Goal: Task Accomplishment & Management: Manage account settings

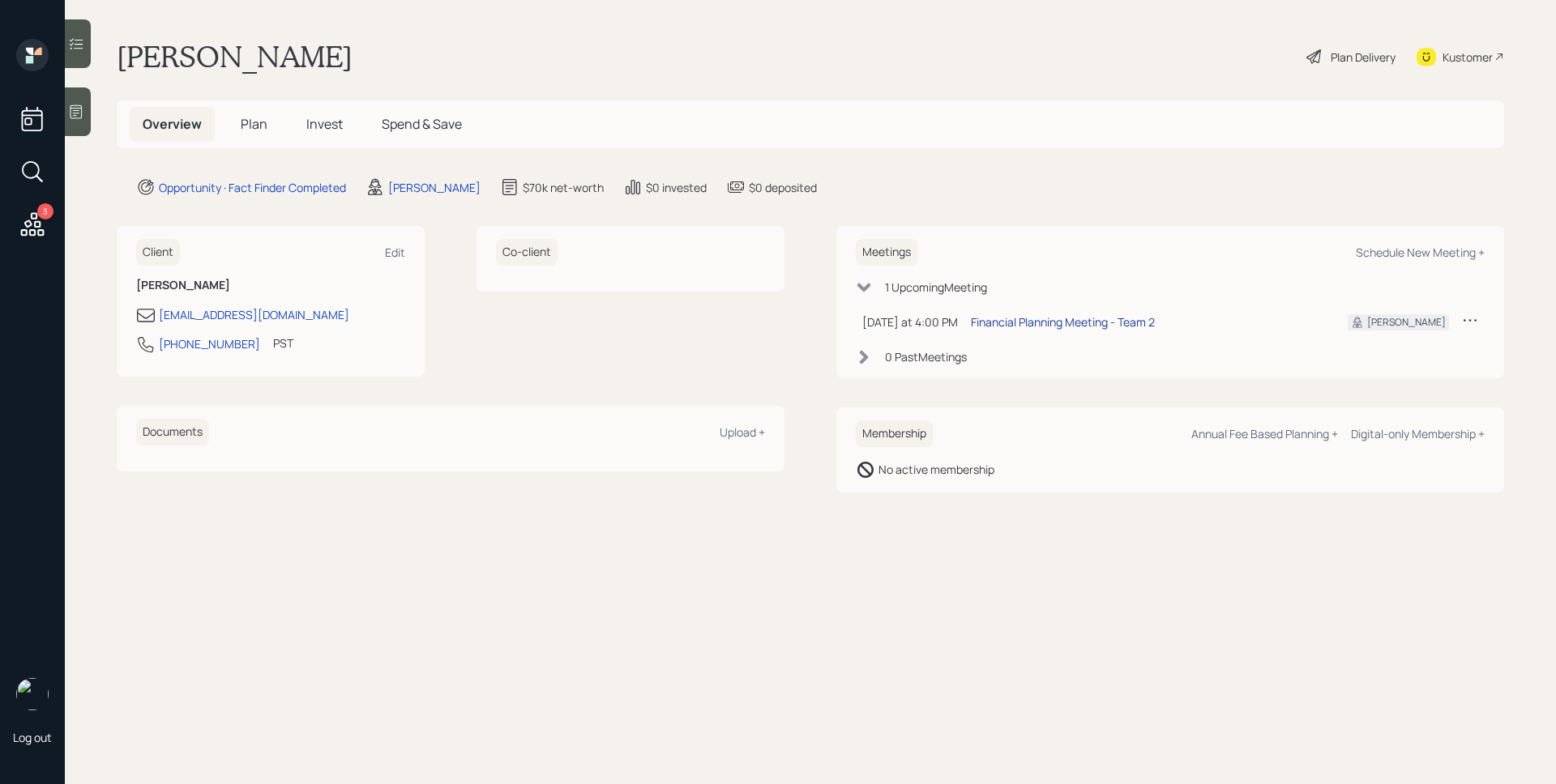
click at [1107, 319] on div "Financial Planning Meeting - Team 2" at bounding box center [1062, 322] width 184 height 17
click at [155, 343] on div "[PHONE_NUMBER] PST Currently 1:00 PM" at bounding box center [270, 349] width 269 height 29
copy div "[PHONE_NUMBER]"
click at [36, 225] on icon at bounding box center [32, 224] width 29 height 29
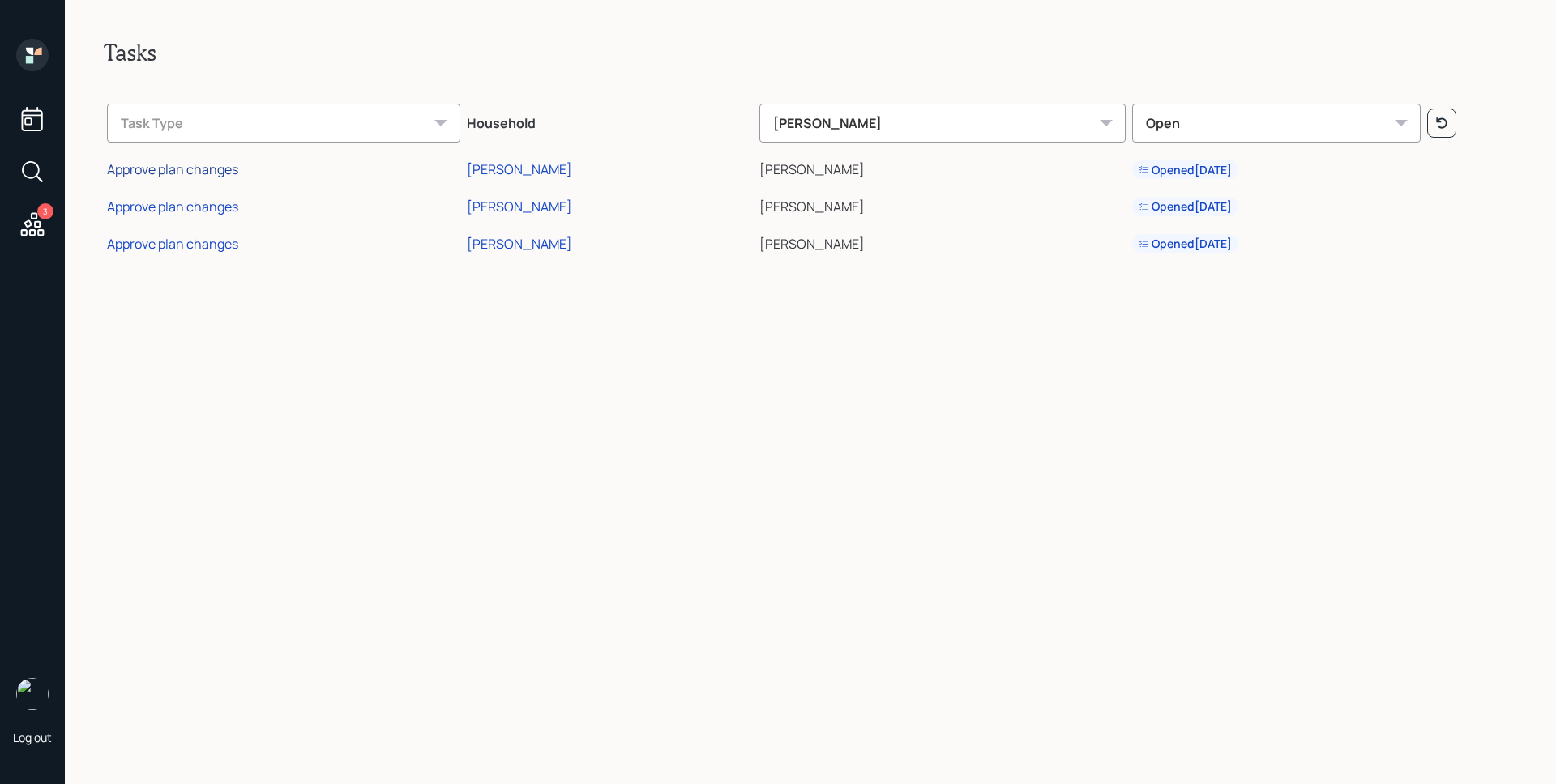
click at [184, 174] on div "Approve plan changes" at bounding box center [172, 169] width 131 height 18
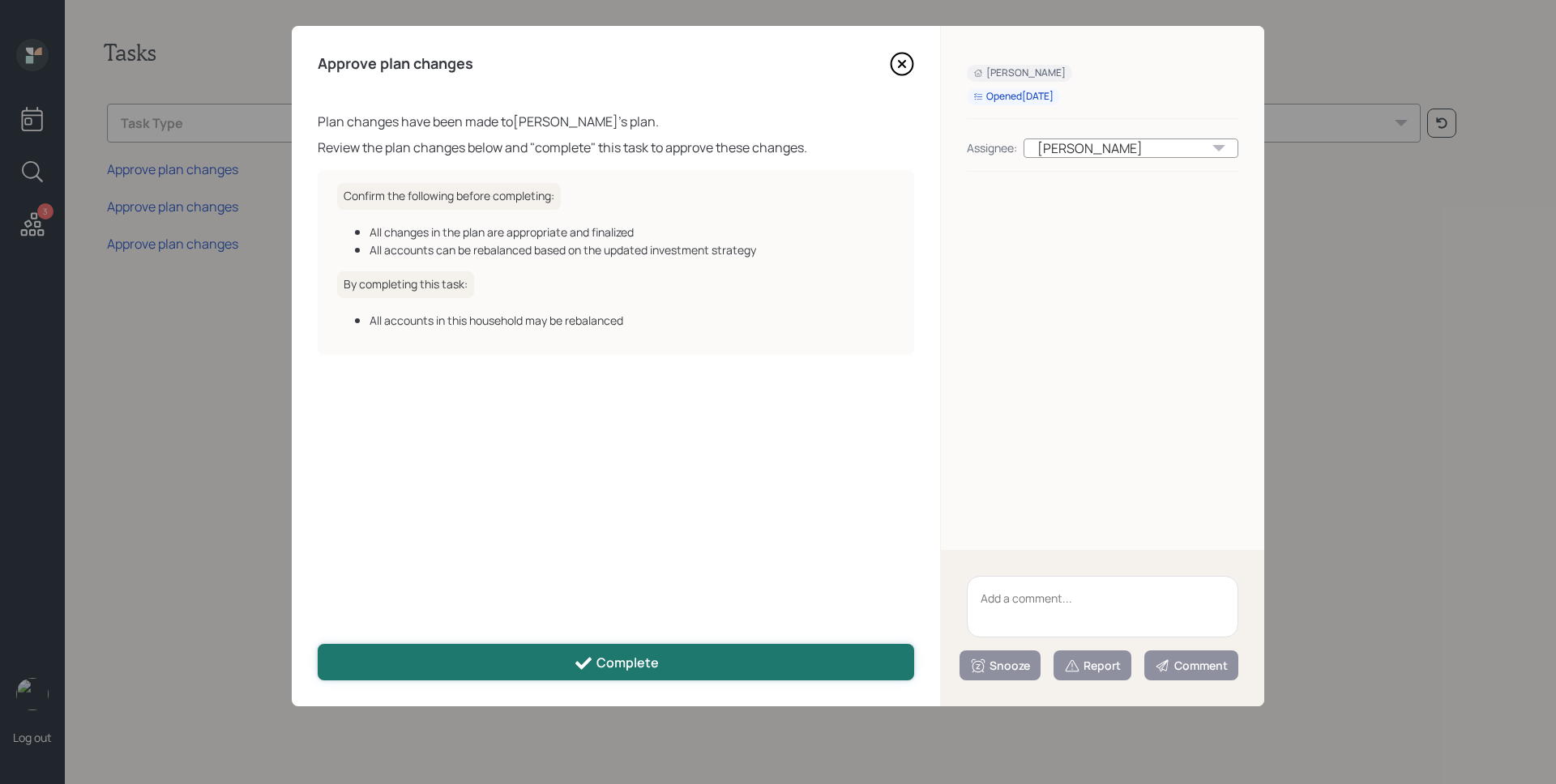
click at [673, 668] on button "Complete" at bounding box center [616, 662] width 596 height 36
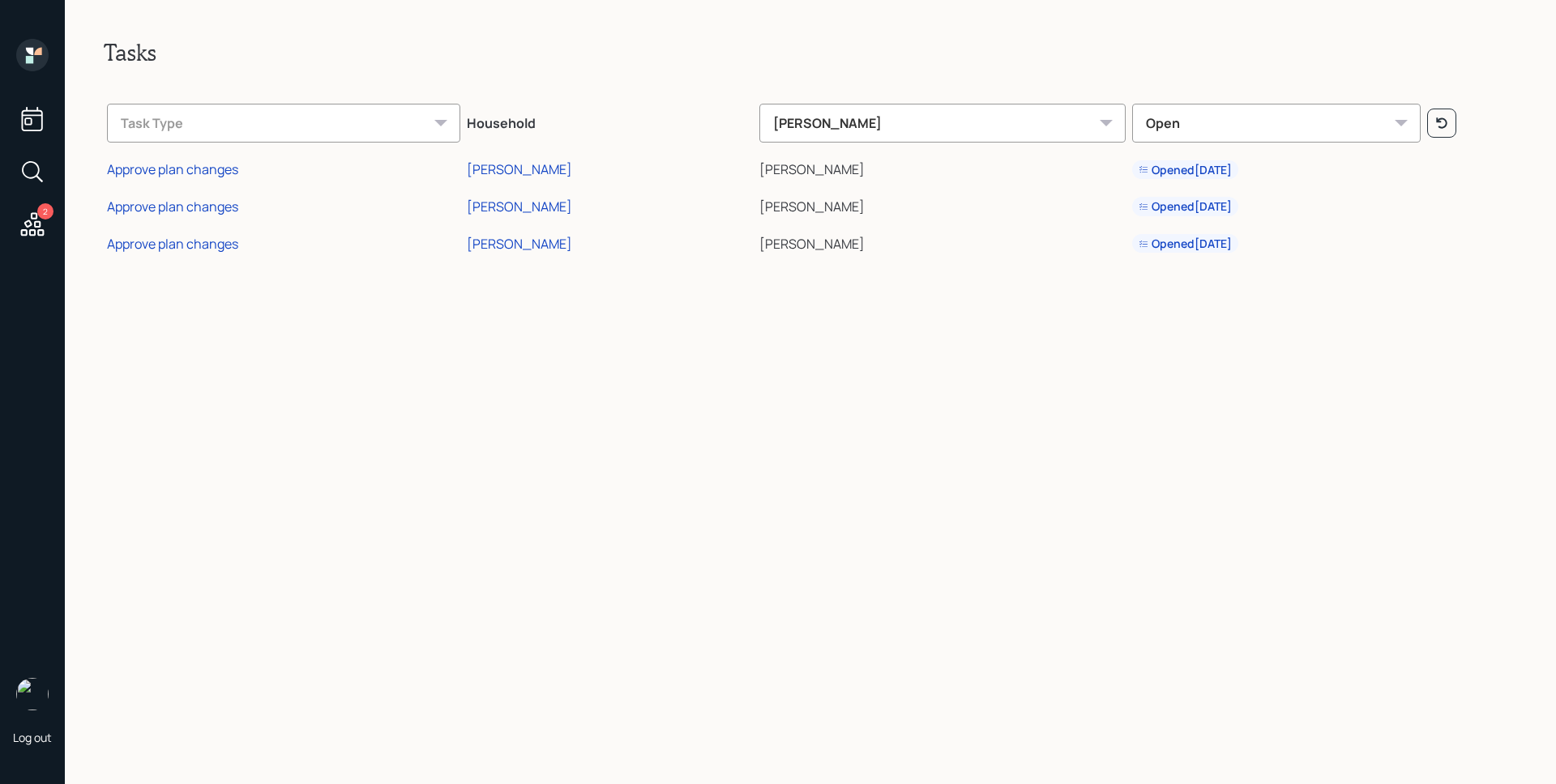
click at [173, 164] on div "Approve plan changes" at bounding box center [172, 169] width 131 height 18
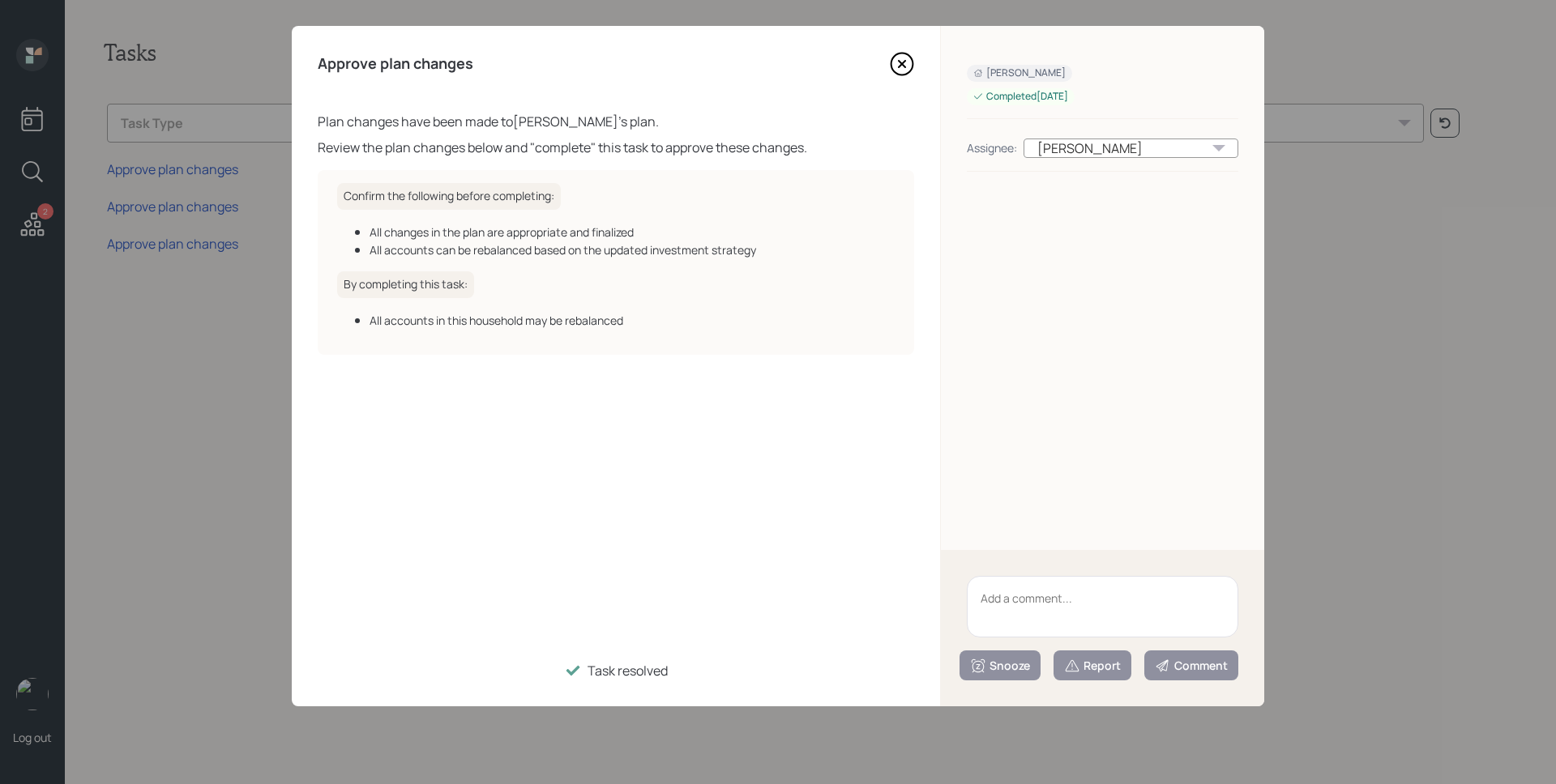
click at [904, 59] on icon at bounding box center [901, 64] width 25 height 25
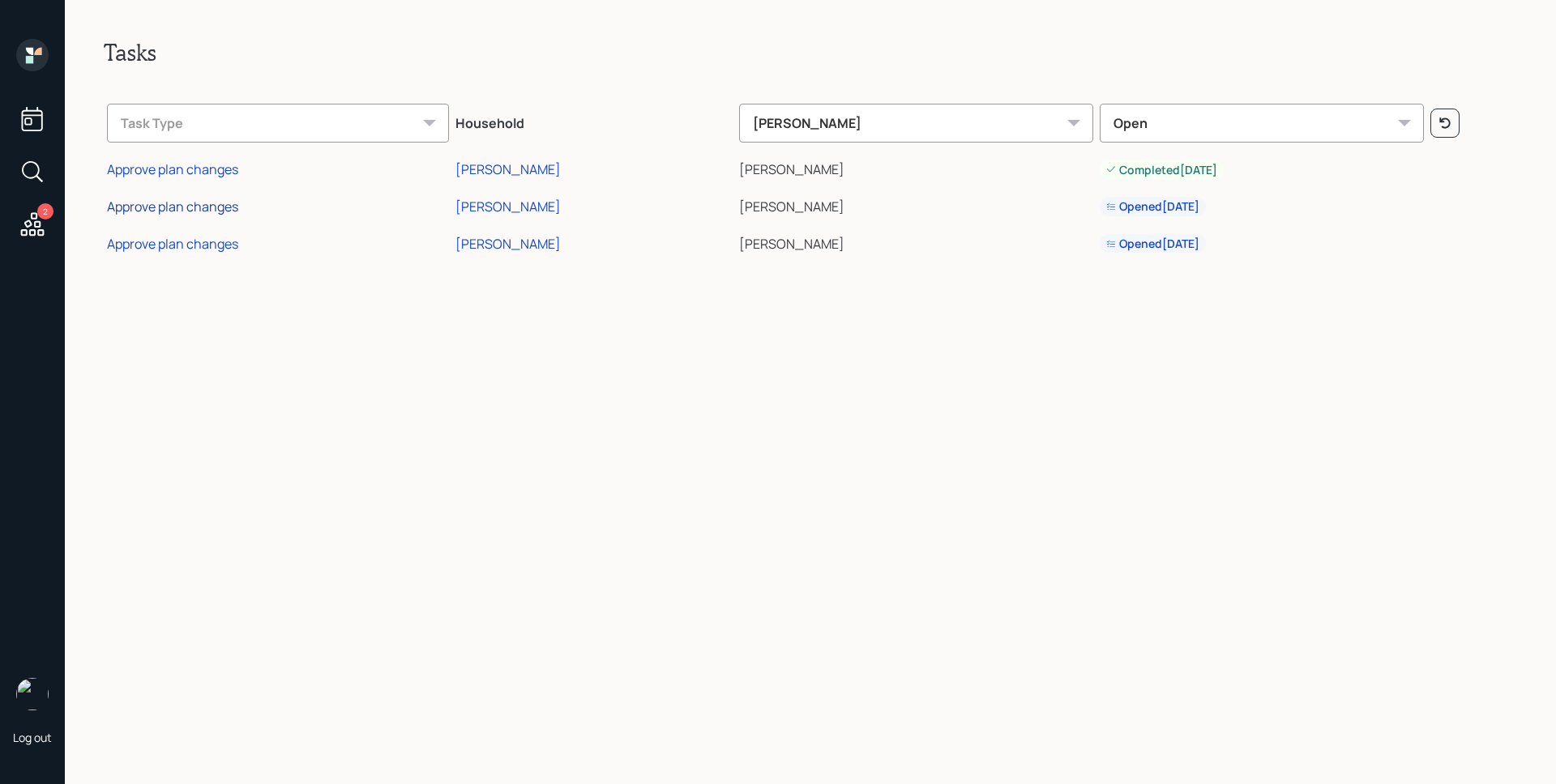
click at [181, 214] on div "Approve plan changes" at bounding box center [172, 206] width 131 height 18
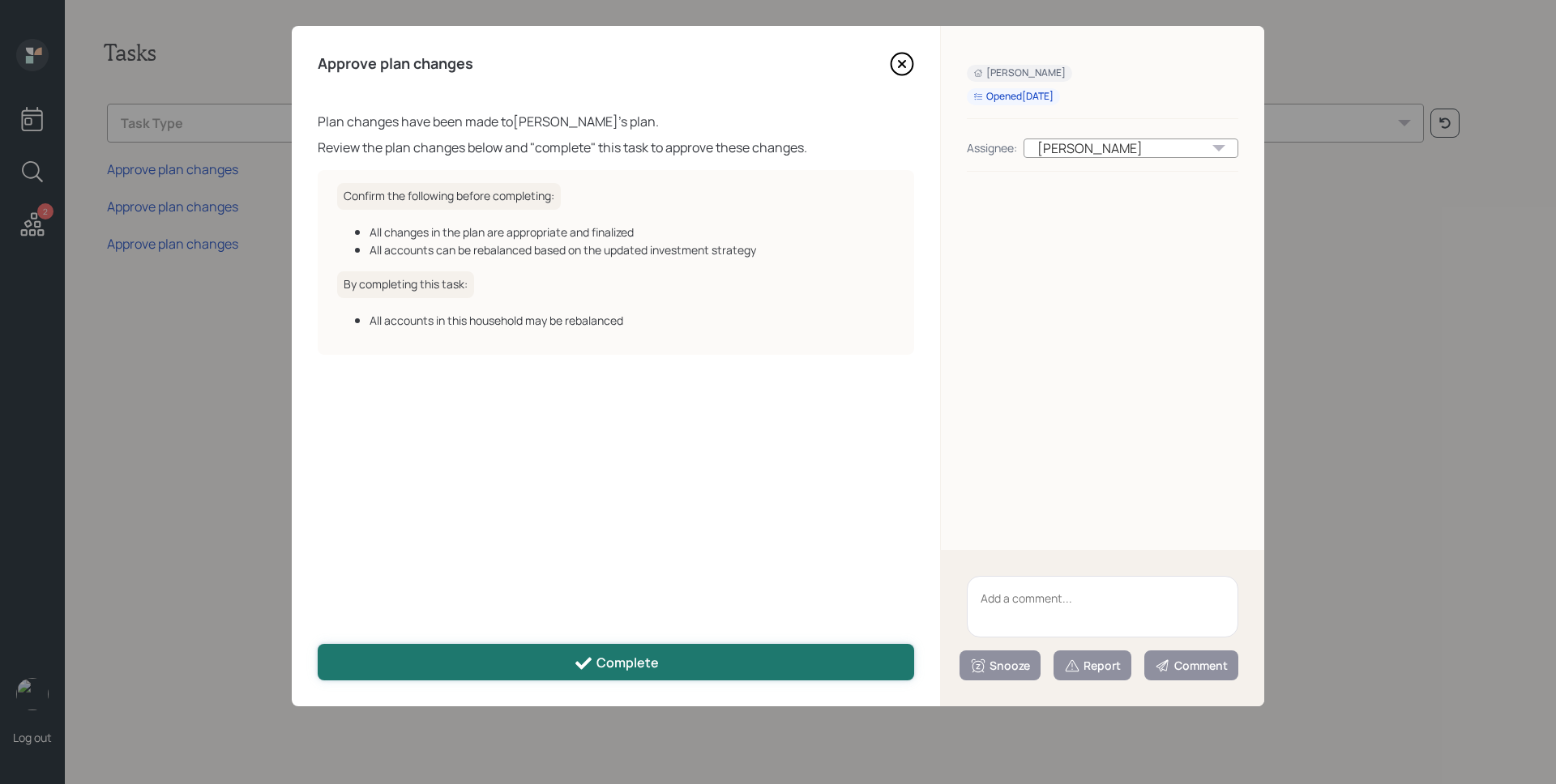
click at [666, 663] on button "Complete" at bounding box center [616, 662] width 596 height 36
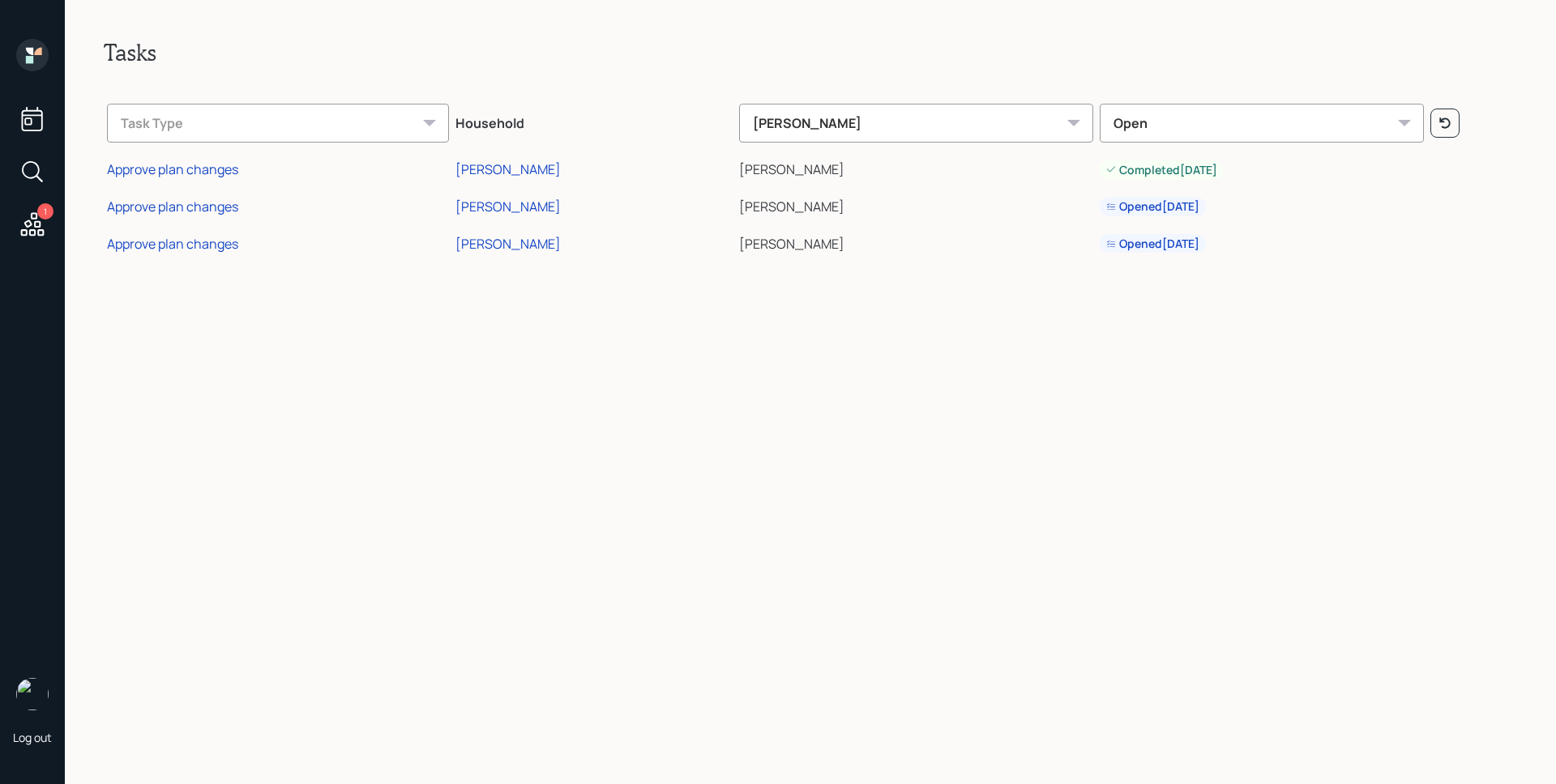
click at [162, 246] on div "Approve plan changes" at bounding box center [172, 243] width 131 height 18
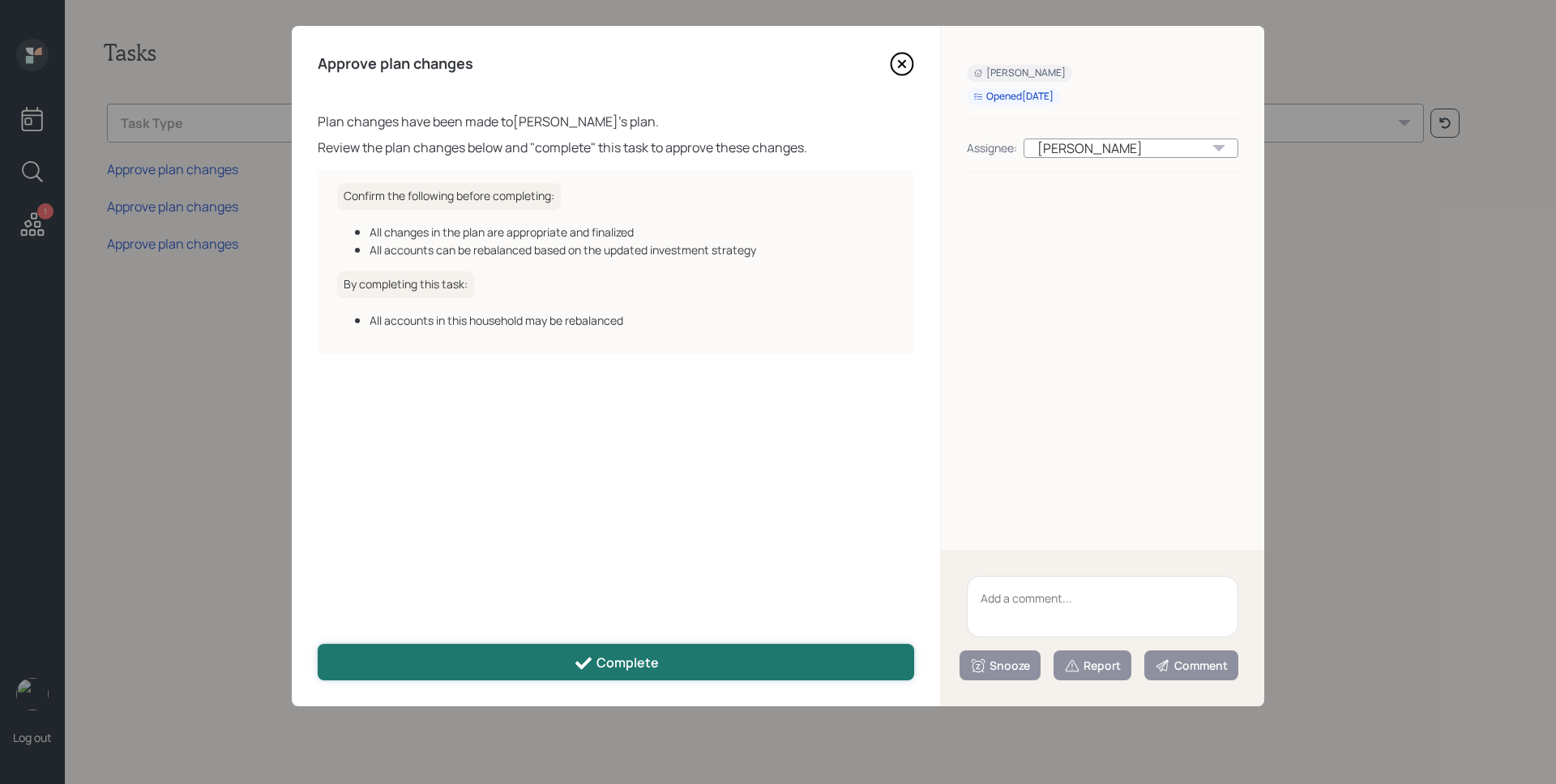
click at [686, 663] on button "Complete" at bounding box center [616, 662] width 596 height 36
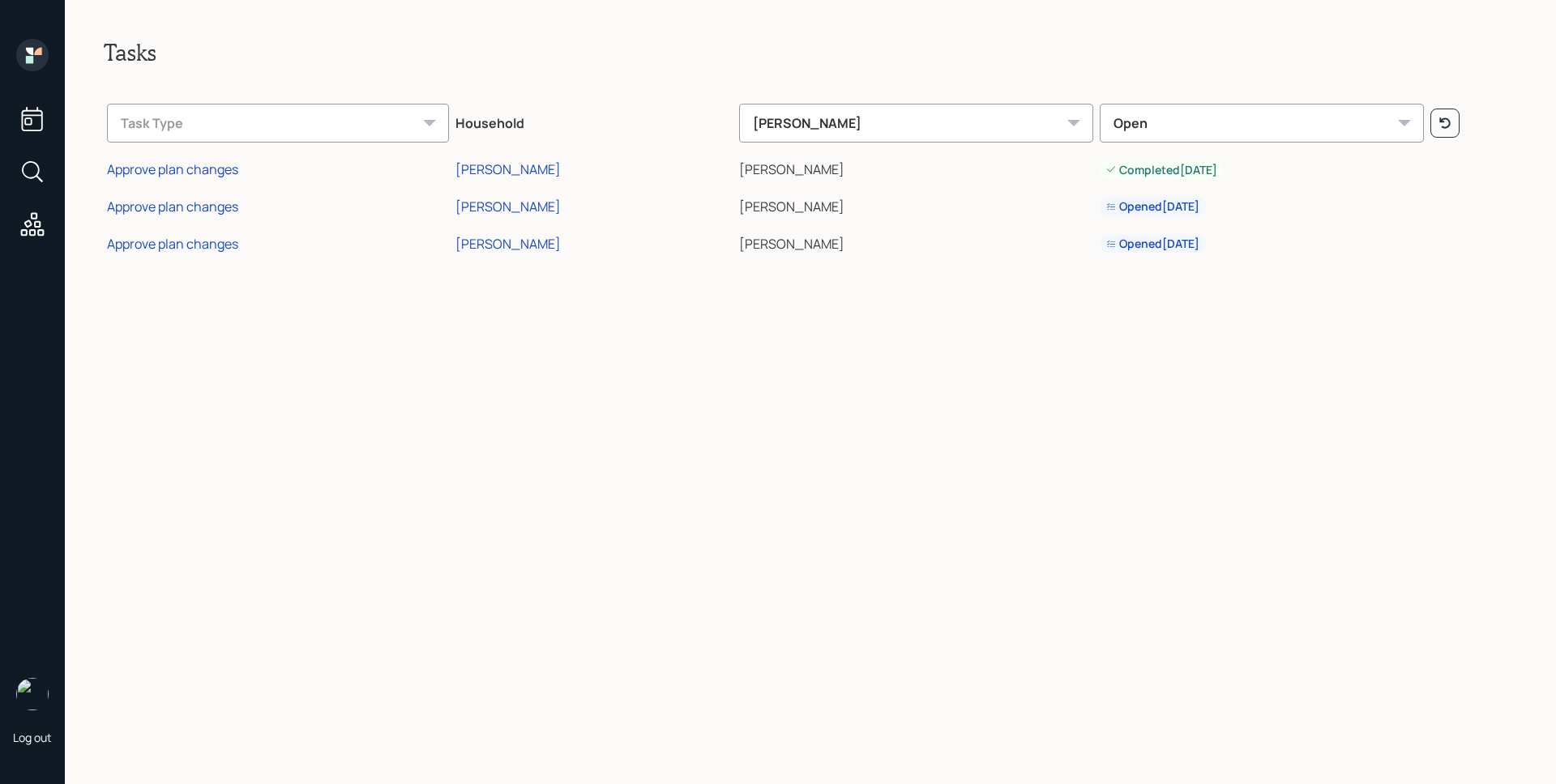
click at [36, 55] on icon at bounding box center [32, 55] width 32 height 32
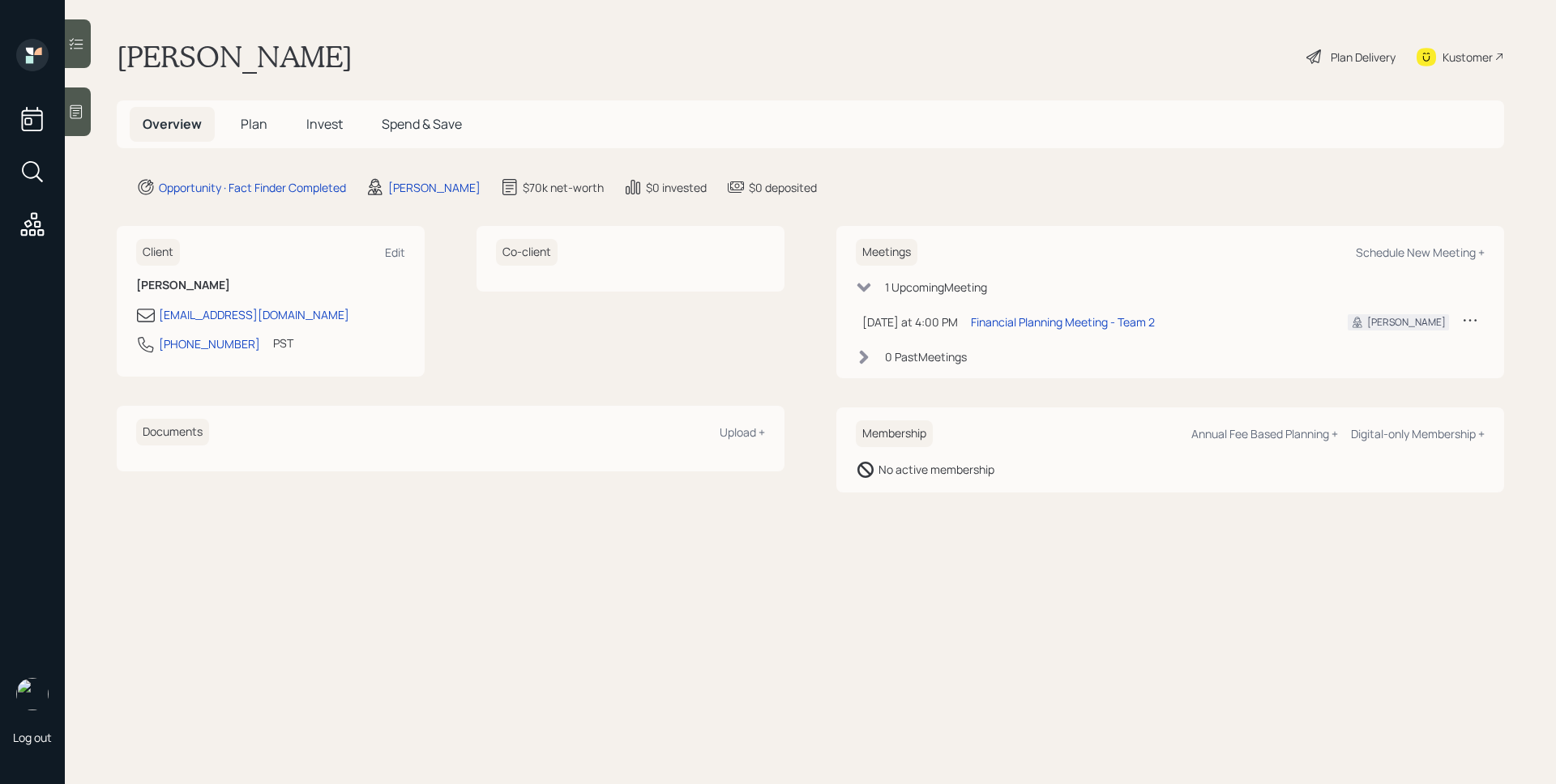
click at [81, 102] on div at bounding box center [77, 111] width 26 height 48
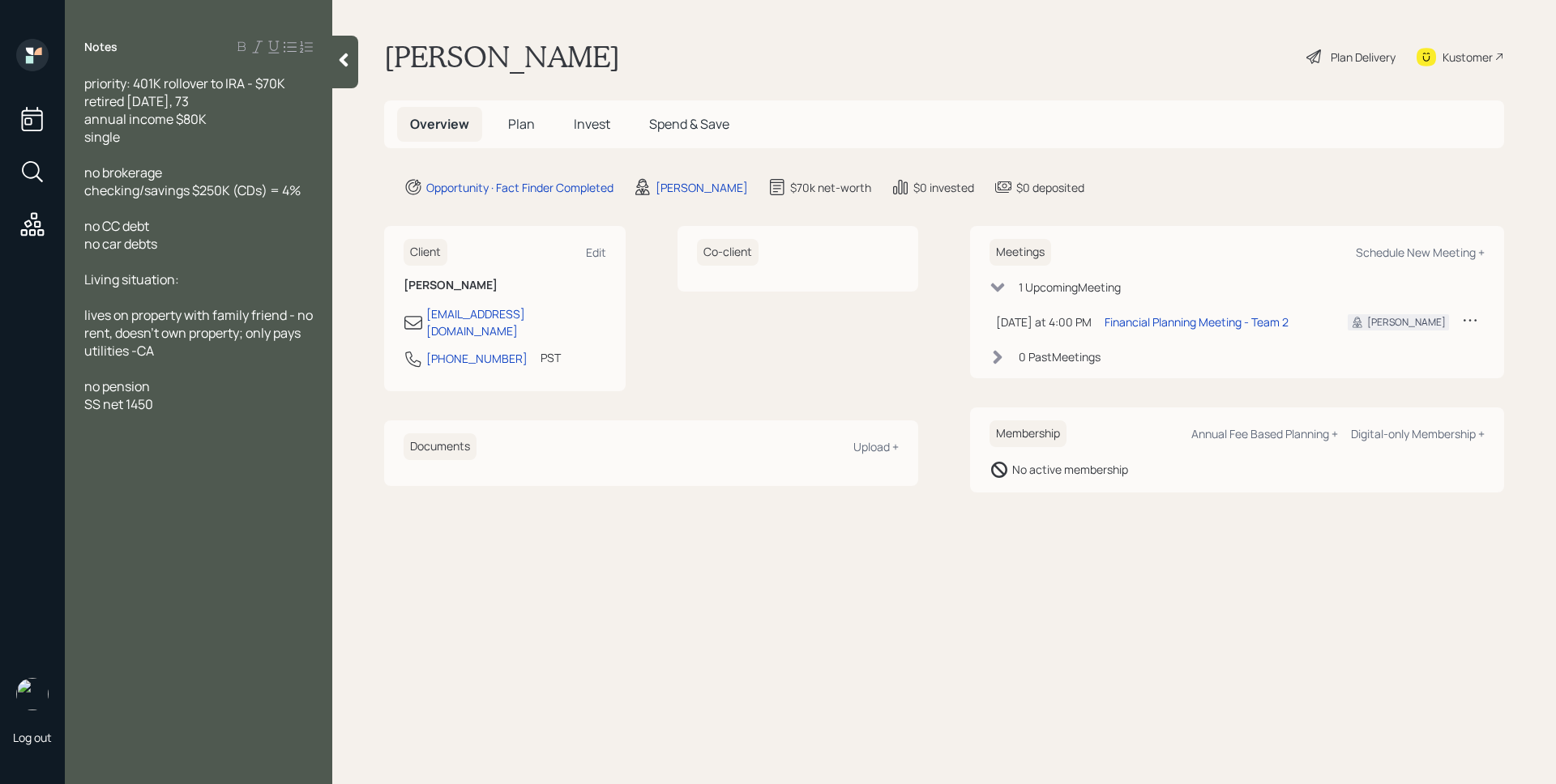
click at [521, 119] on span "Plan" at bounding box center [521, 124] width 27 height 18
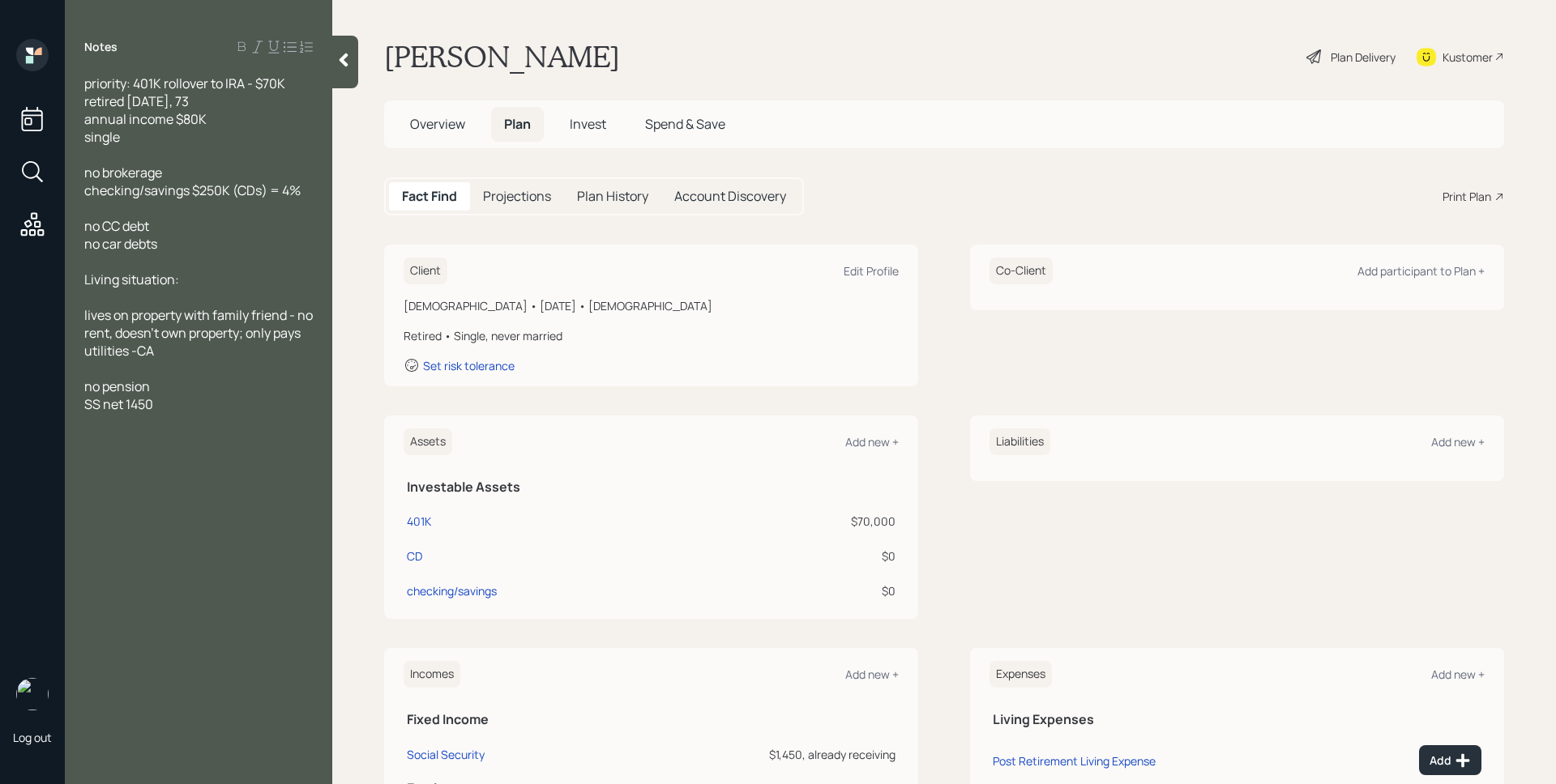
click at [440, 110] on h5 "Overview" at bounding box center [438, 124] width 81 height 35
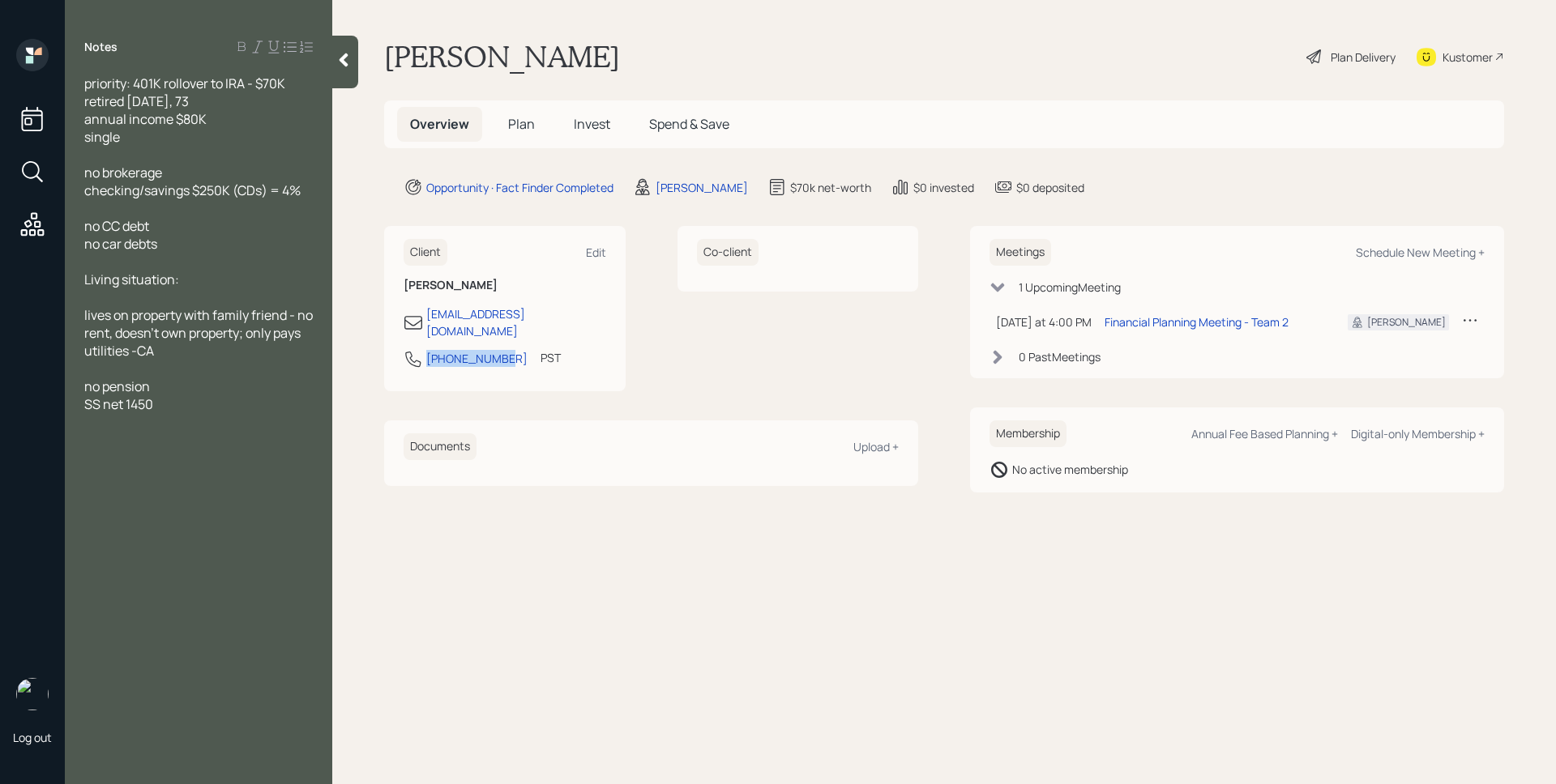
drag, startPoint x: 502, startPoint y: 348, endPoint x: 424, endPoint y: 355, distance: 78.3
click at [424, 355] on div "[PHONE_NUMBER] PST Currently 1:07 PM" at bounding box center [505, 364] width 203 height 29
copy div "[PHONE_NUMBER]"
click at [1309, 174] on main "[PERSON_NAME] Plan Delivery Kustomer Overview Plan Invest Spend & Save Opportun…" at bounding box center [944, 392] width 1224 height 784
click at [521, 119] on span "Plan" at bounding box center [521, 124] width 27 height 18
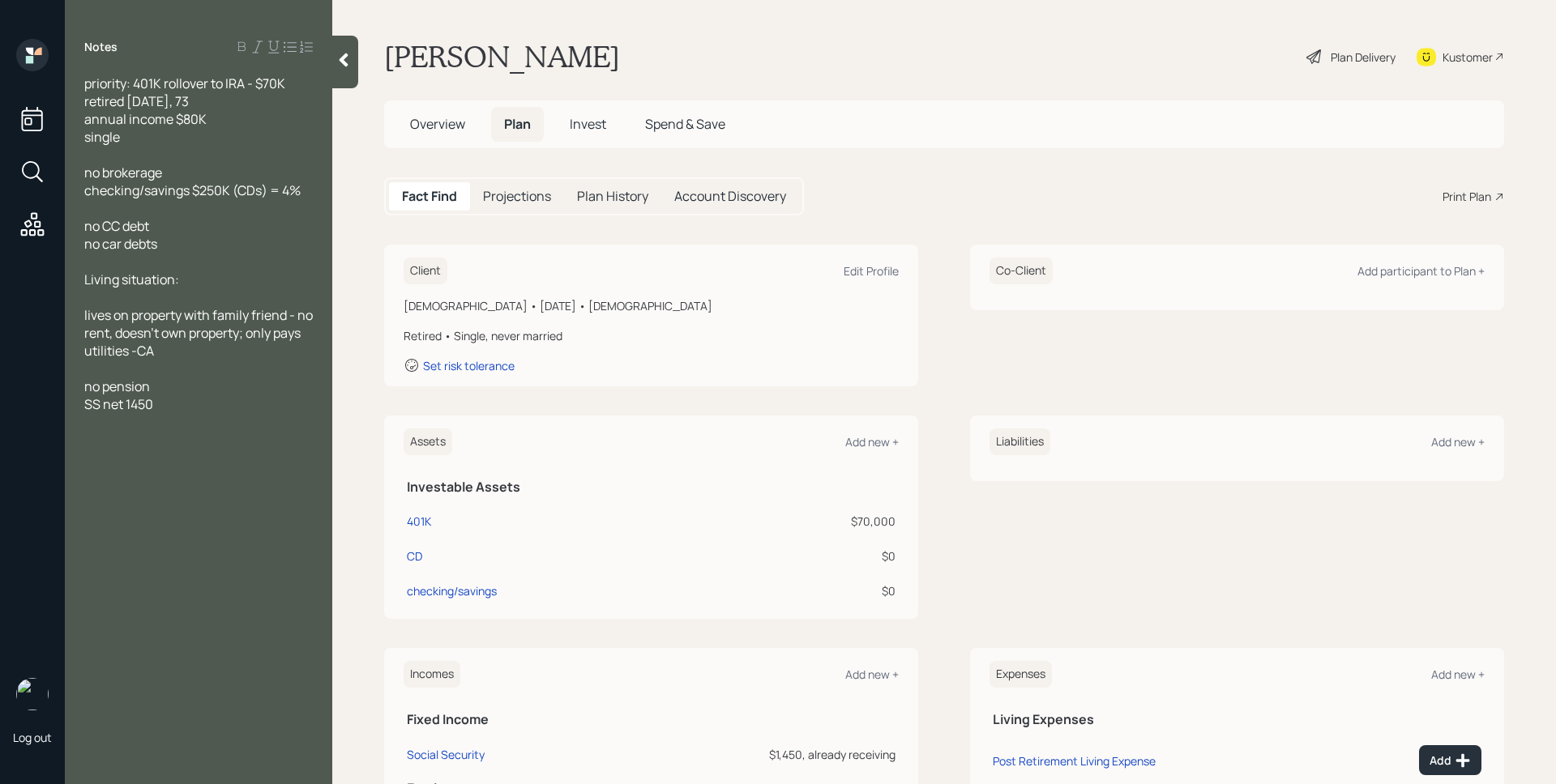
scroll to position [142, 0]
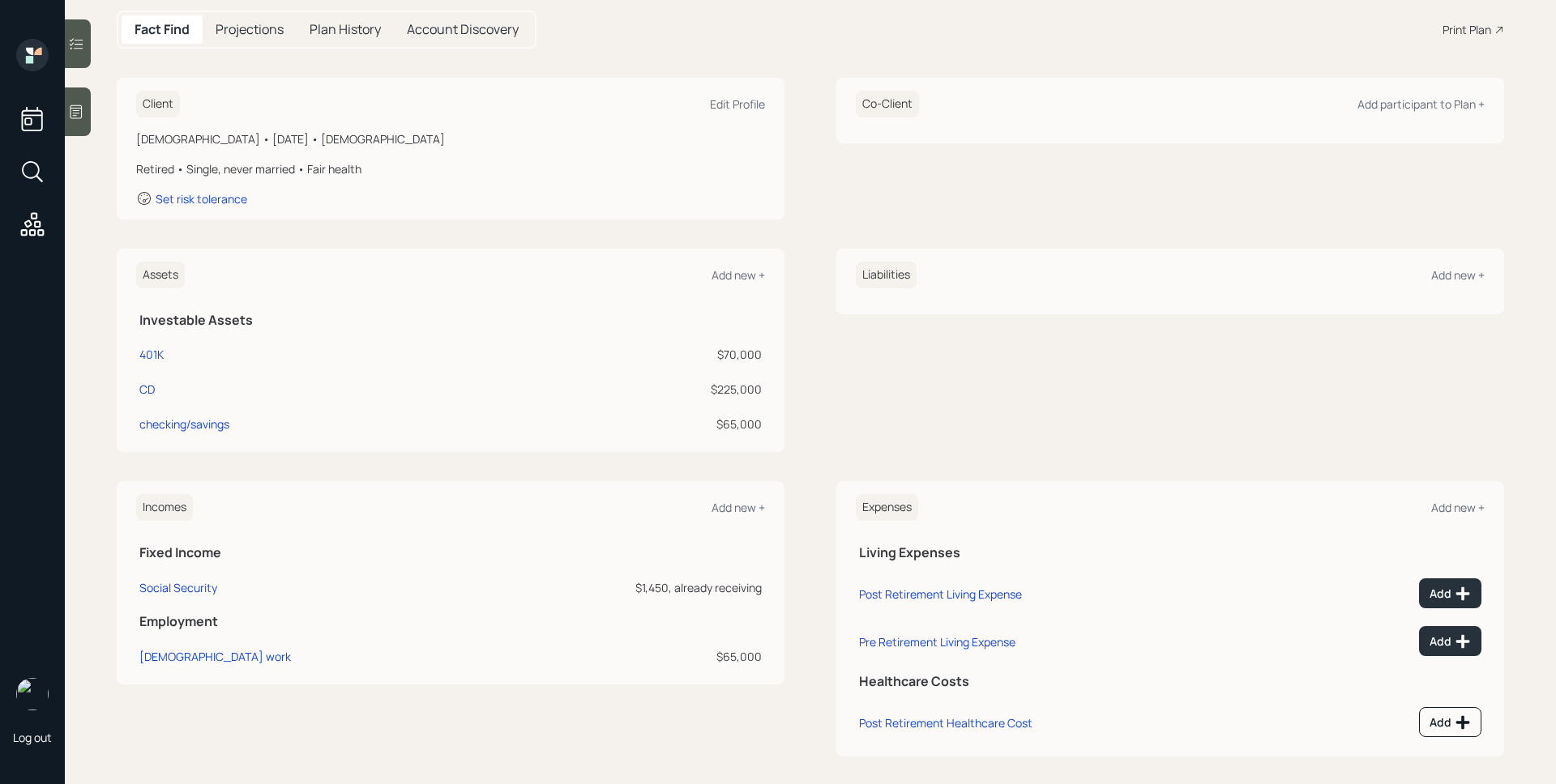
scroll to position [178, 0]
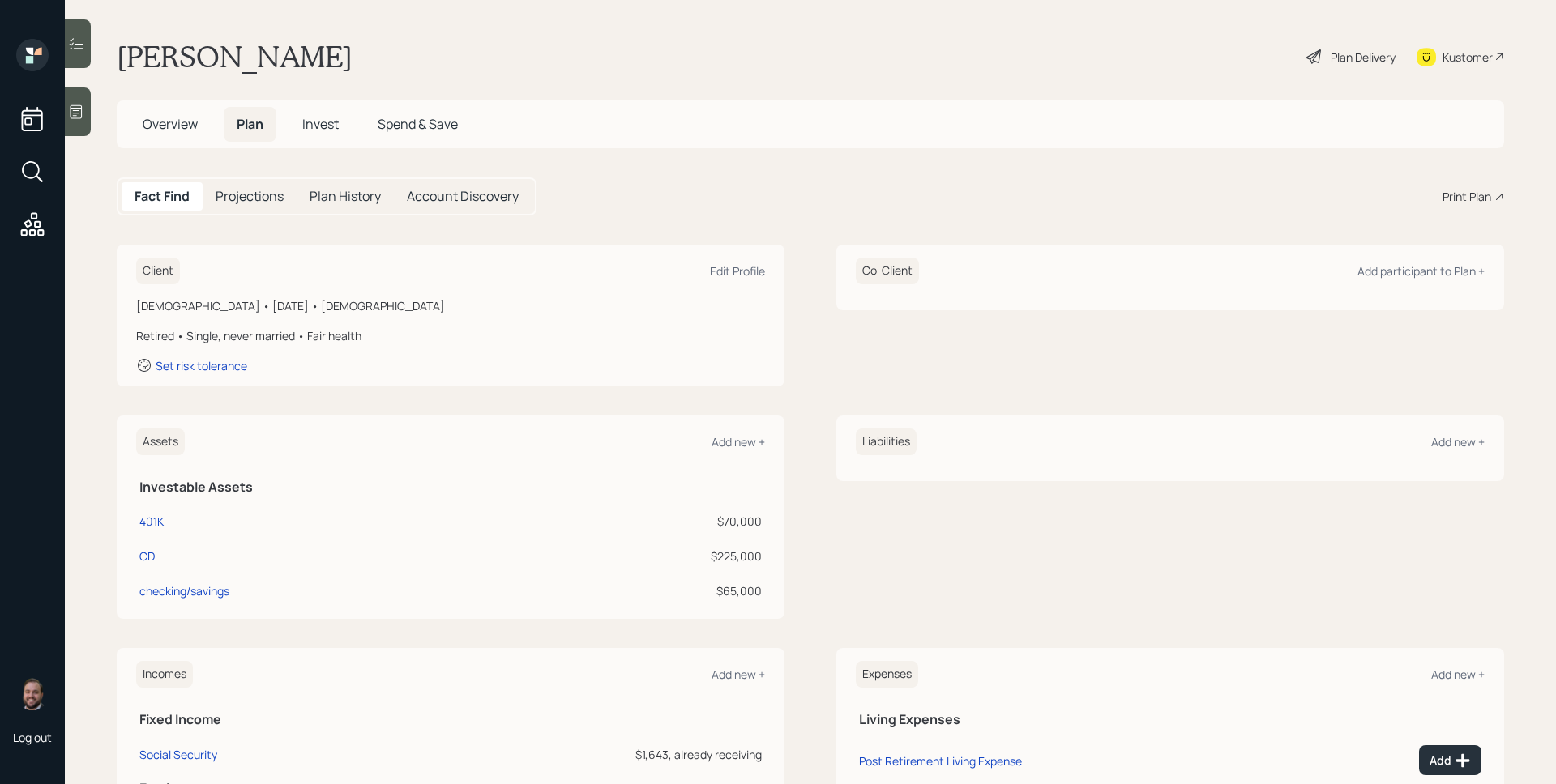
click at [1366, 58] on div "Plan Delivery" at bounding box center [1363, 57] width 64 height 17
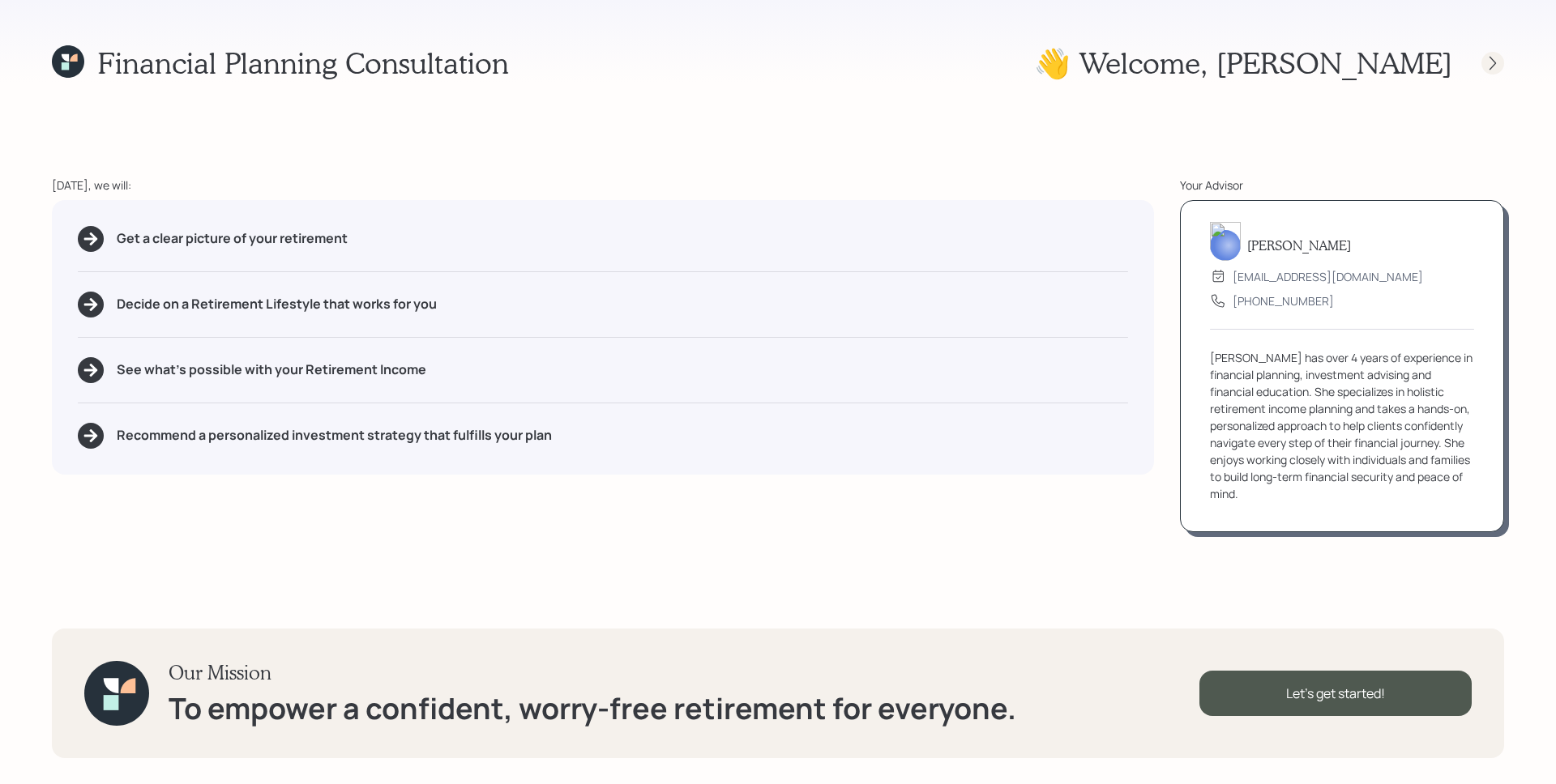
click at [1487, 65] on icon at bounding box center [1492, 63] width 16 height 16
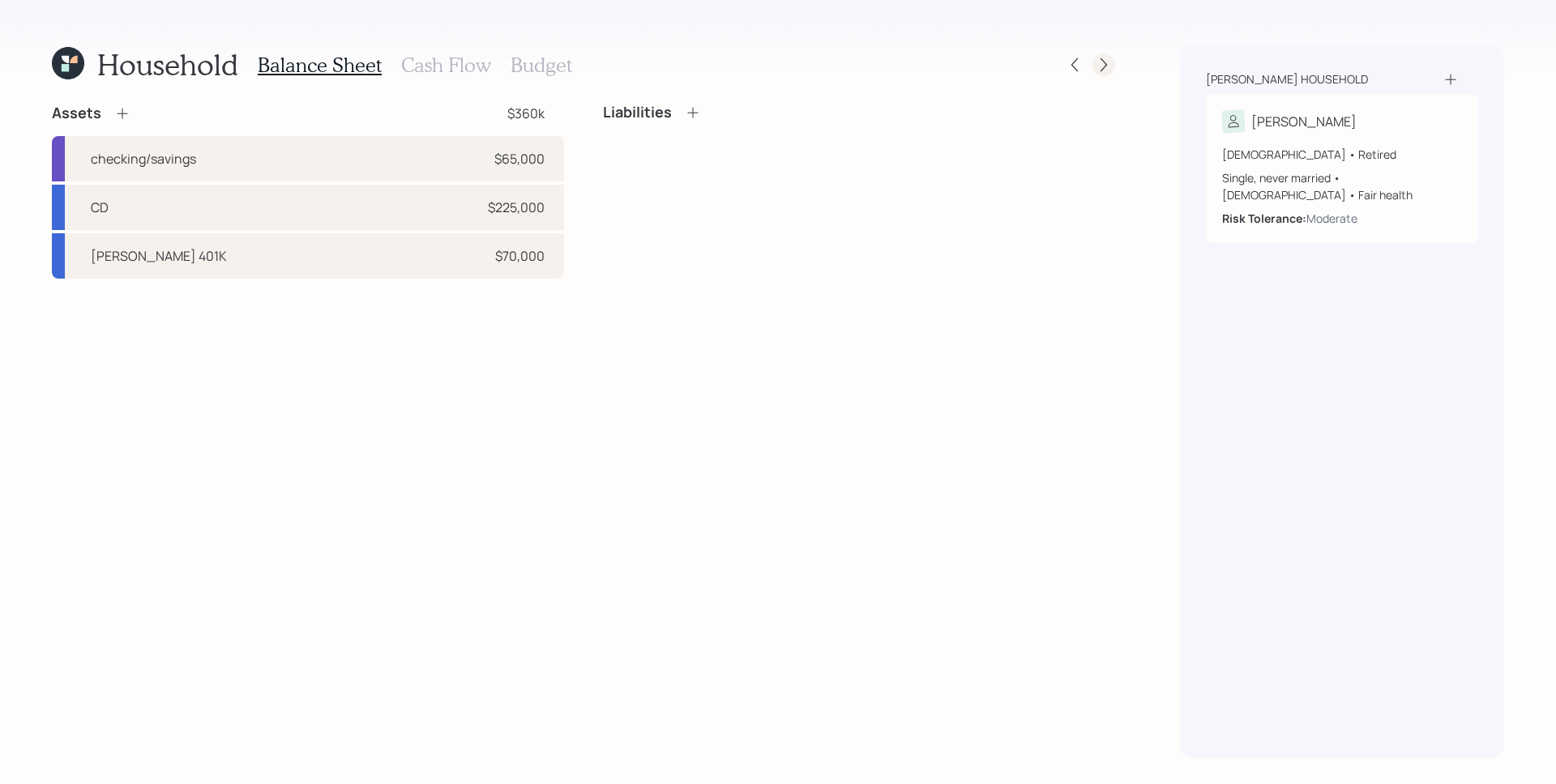
click at [1113, 64] on div at bounding box center [1103, 64] width 23 height 23
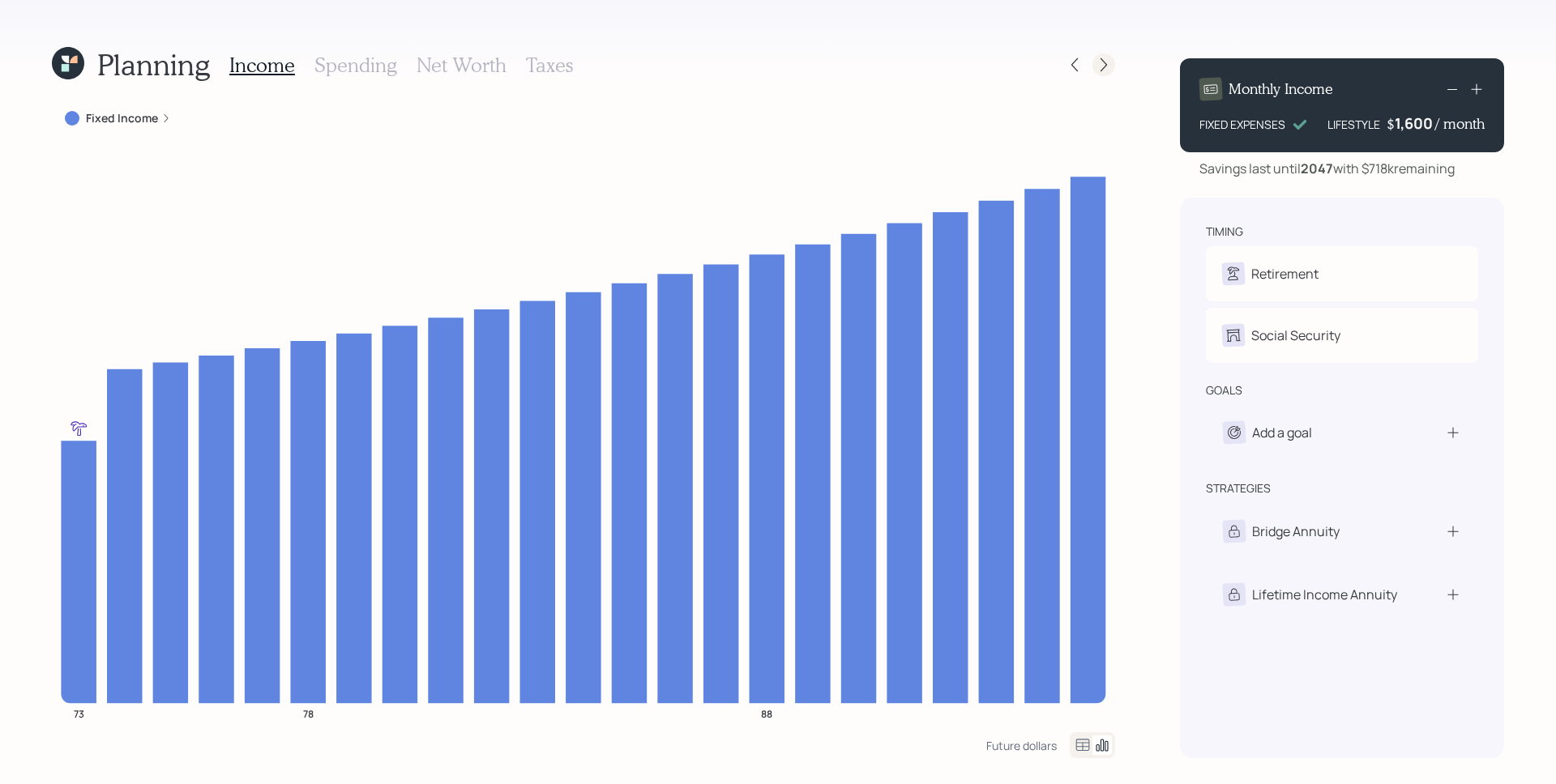
click at [1113, 63] on div at bounding box center [1103, 64] width 23 height 23
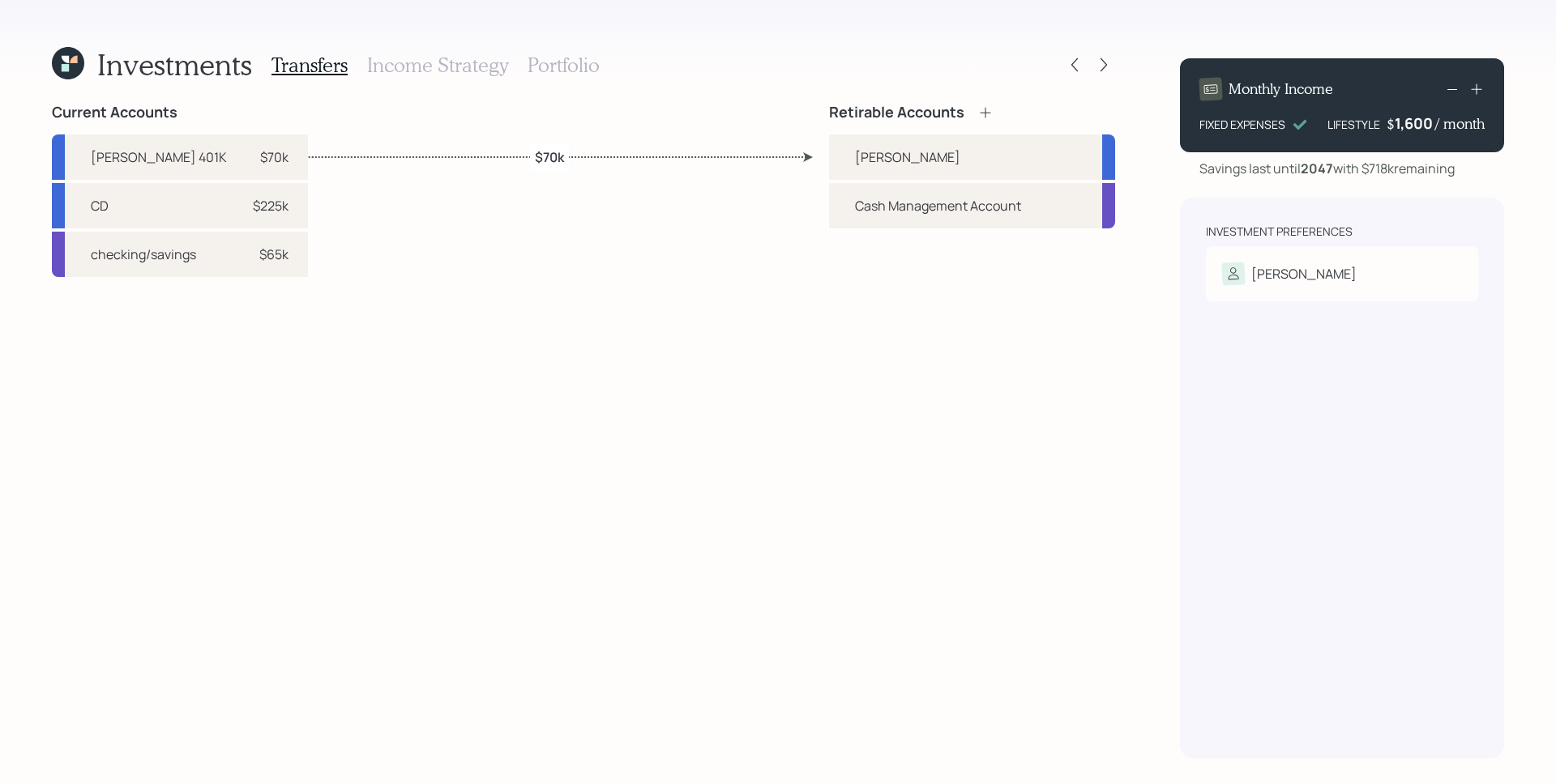
click at [551, 155] on label "$70k" at bounding box center [549, 156] width 29 height 18
select select "47d44f1d-8663-4b83-9971-5fa12890d302"
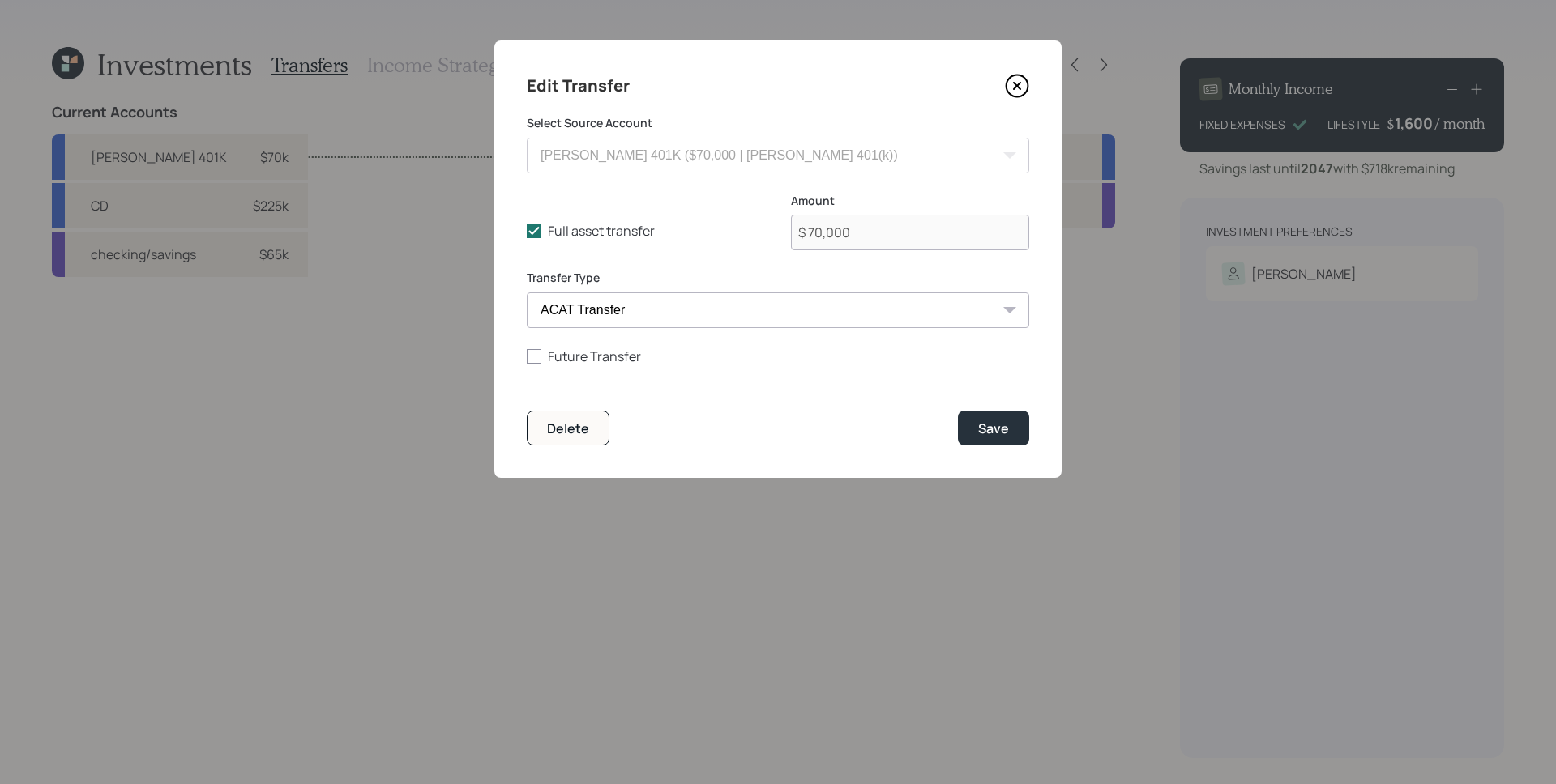
click at [668, 305] on select "ACAT Transfer Non ACAT Transfer Capitalize Rollover Rollover Deposit" at bounding box center [778, 310] width 502 height 36
select select "rollover"
click at [1012, 435] on button "Save" at bounding box center [993, 427] width 71 height 35
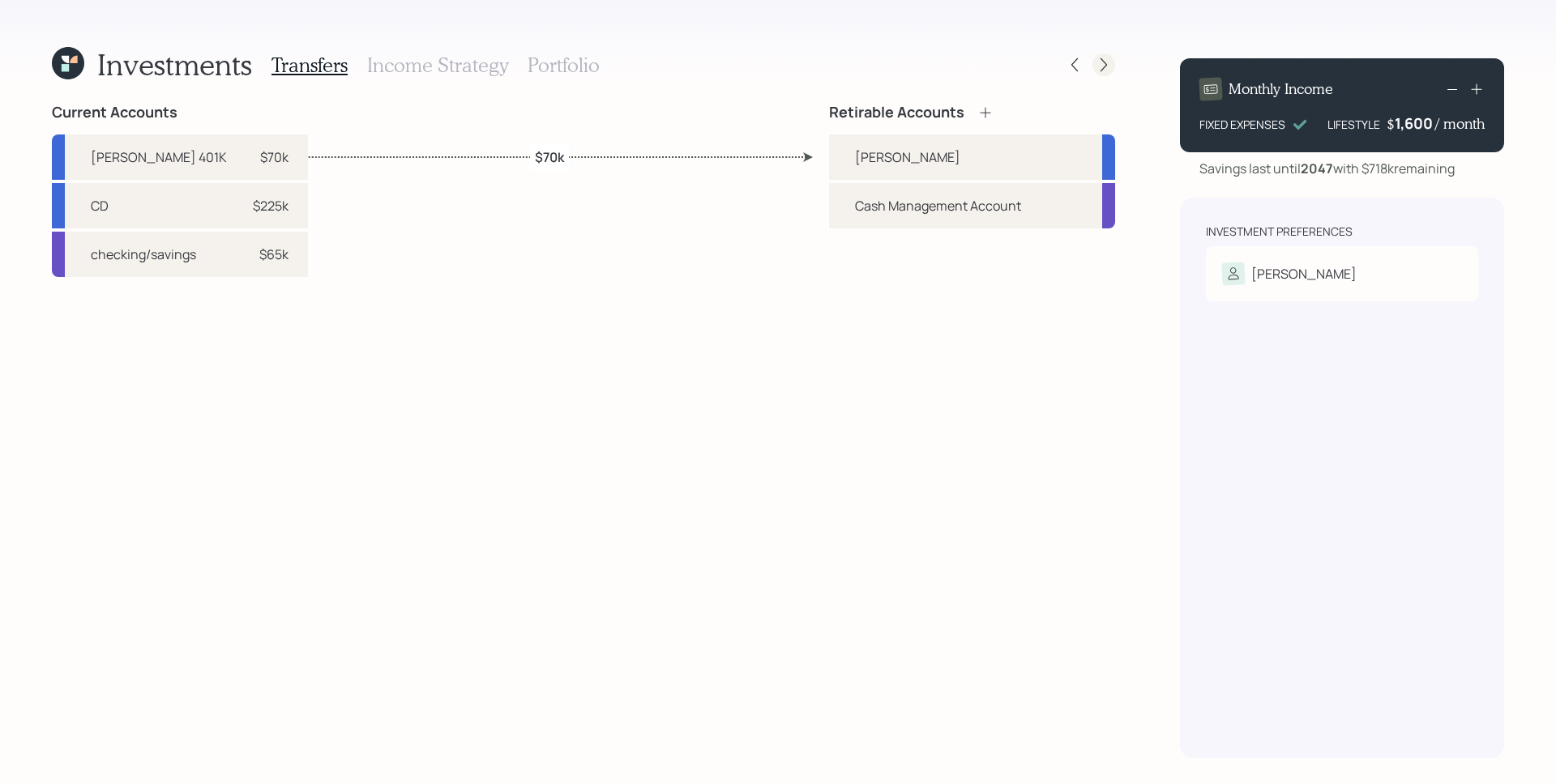
click at [1097, 57] on icon at bounding box center [1103, 64] width 16 height 16
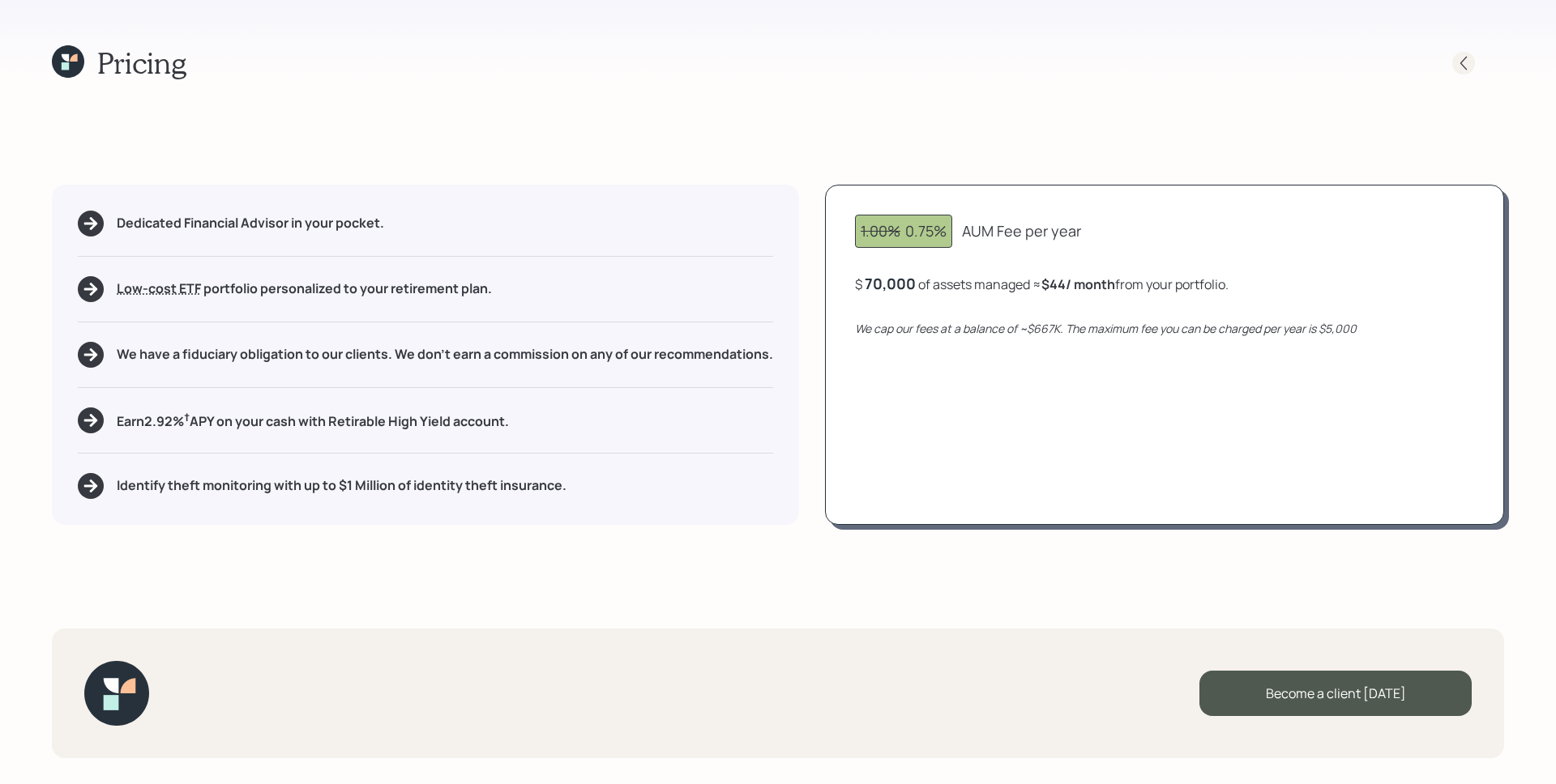
click at [1455, 65] on icon at bounding box center [1463, 63] width 16 height 16
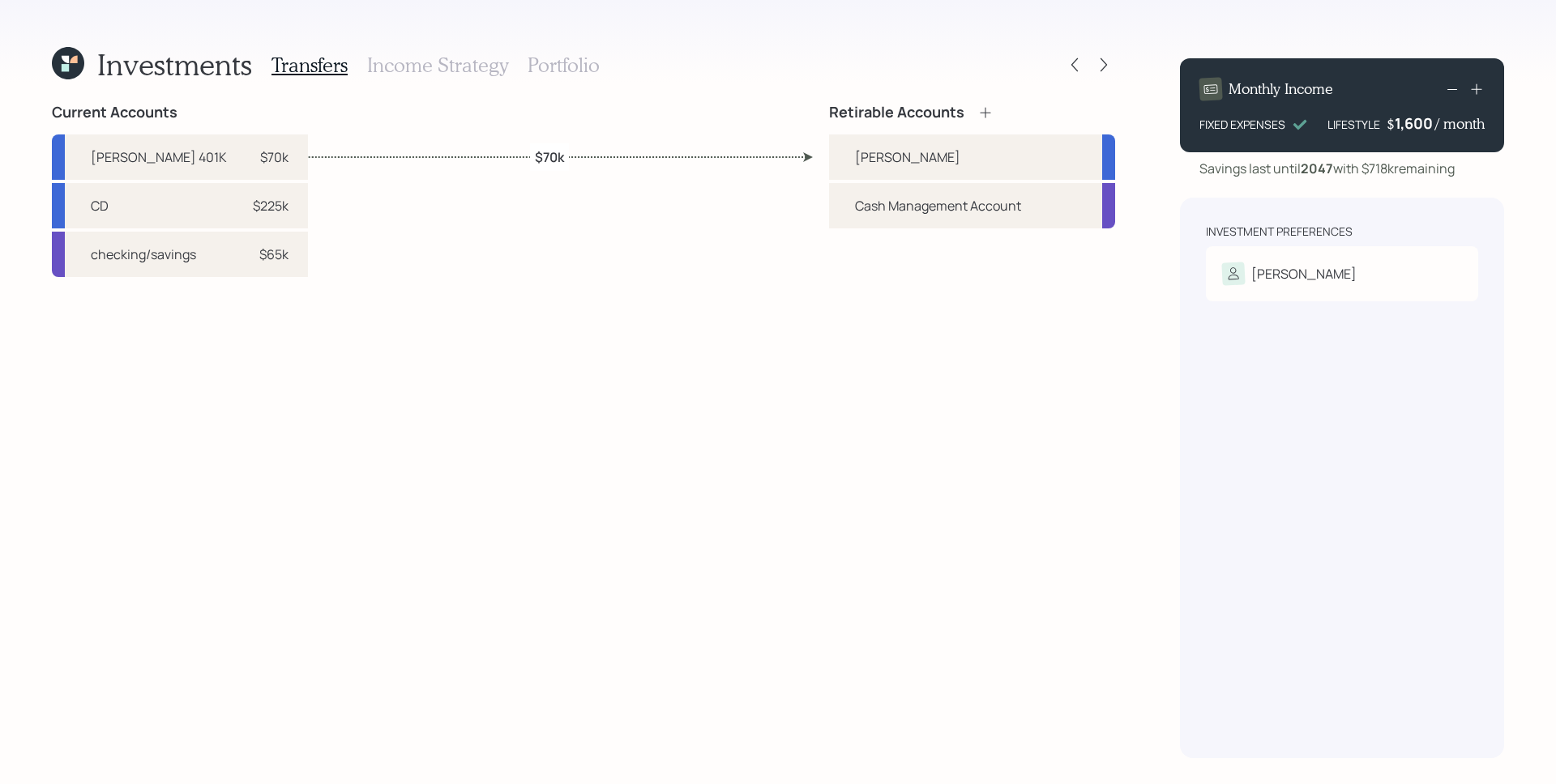
click at [547, 58] on h3 "Portfolio" at bounding box center [563, 65] width 72 height 24
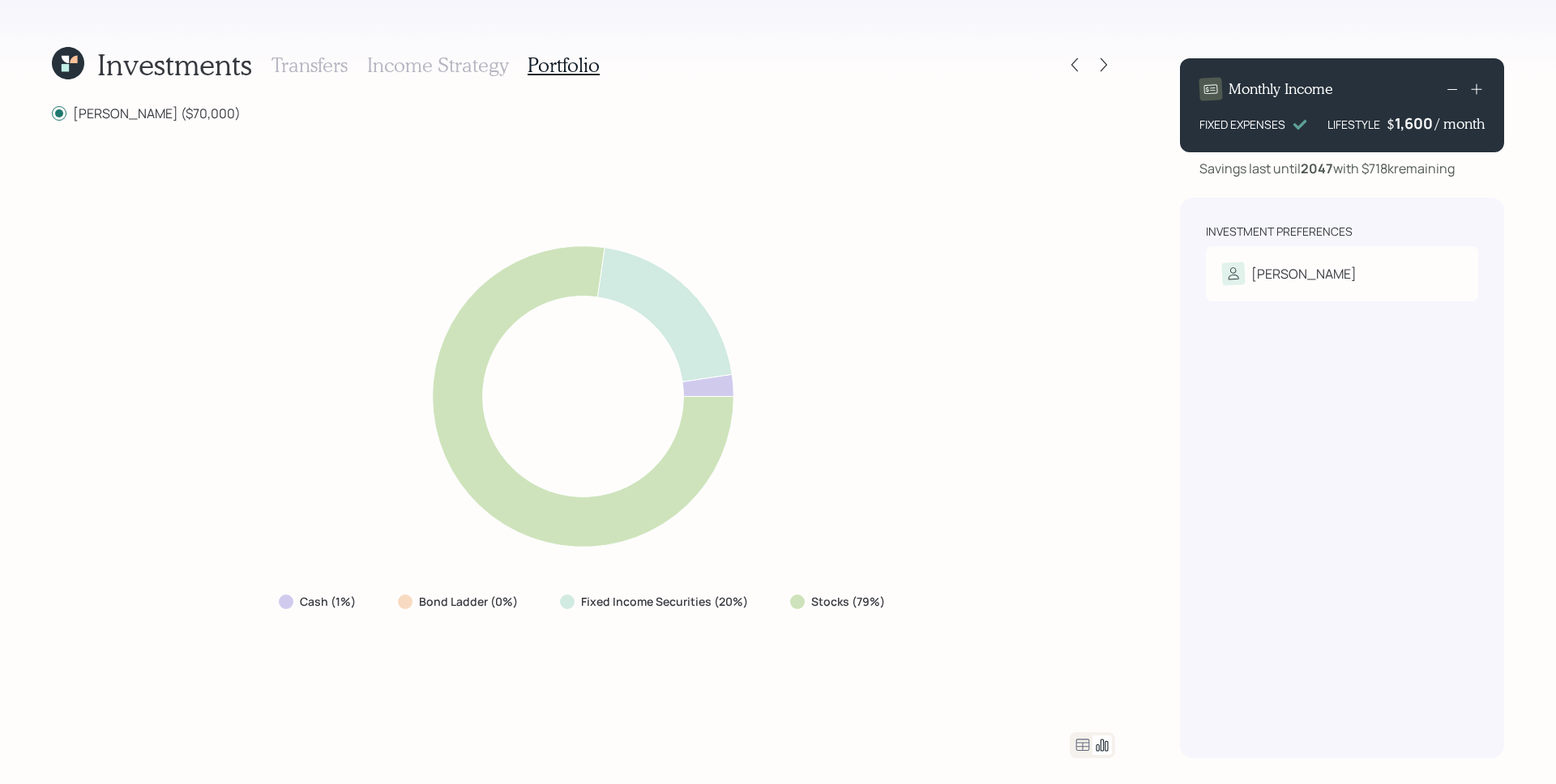
click at [72, 51] on icon at bounding box center [68, 63] width 32 height 32
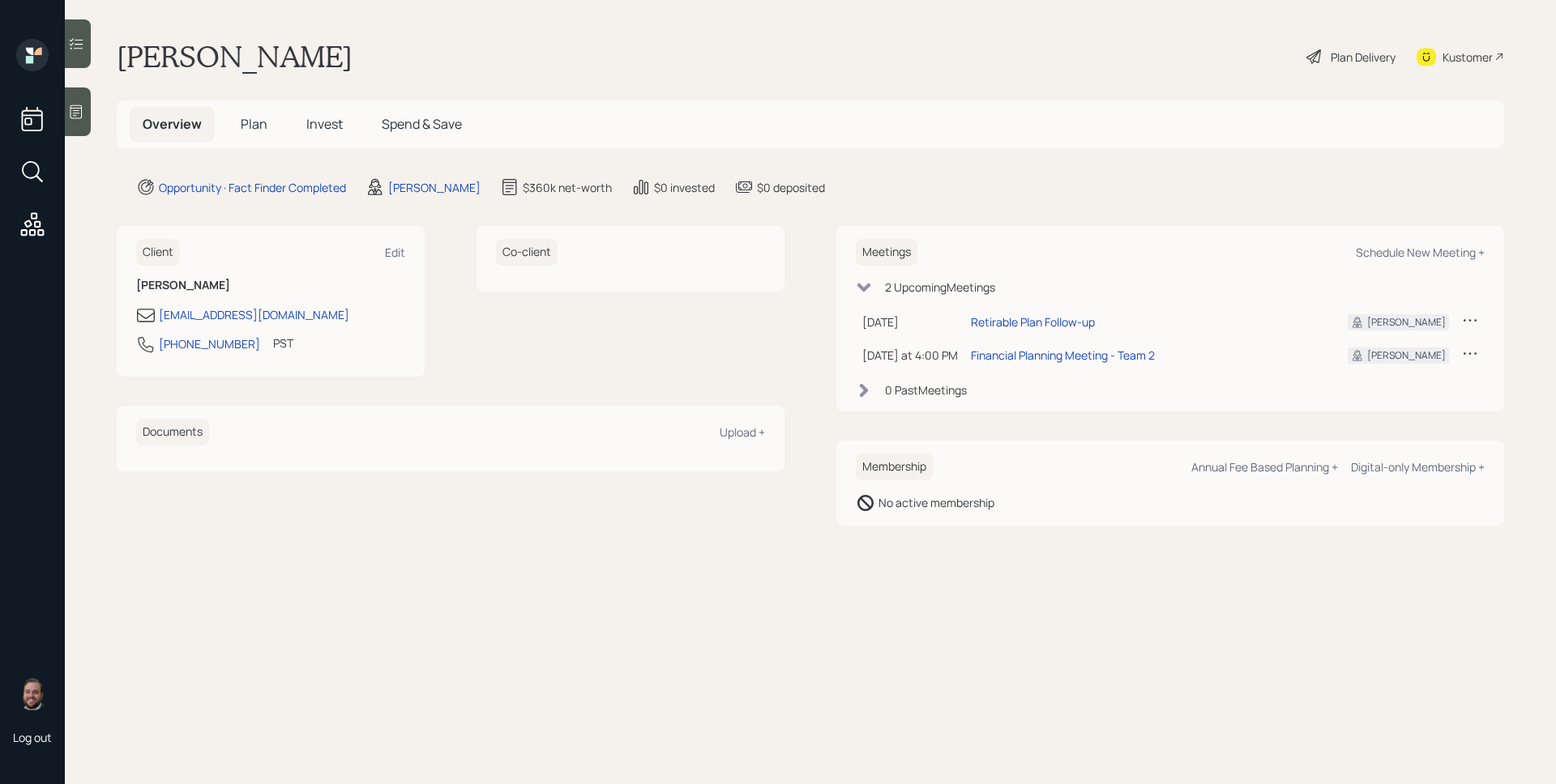
click at [75, 92] on div at bounding box center [77, 111] width 26 height 48
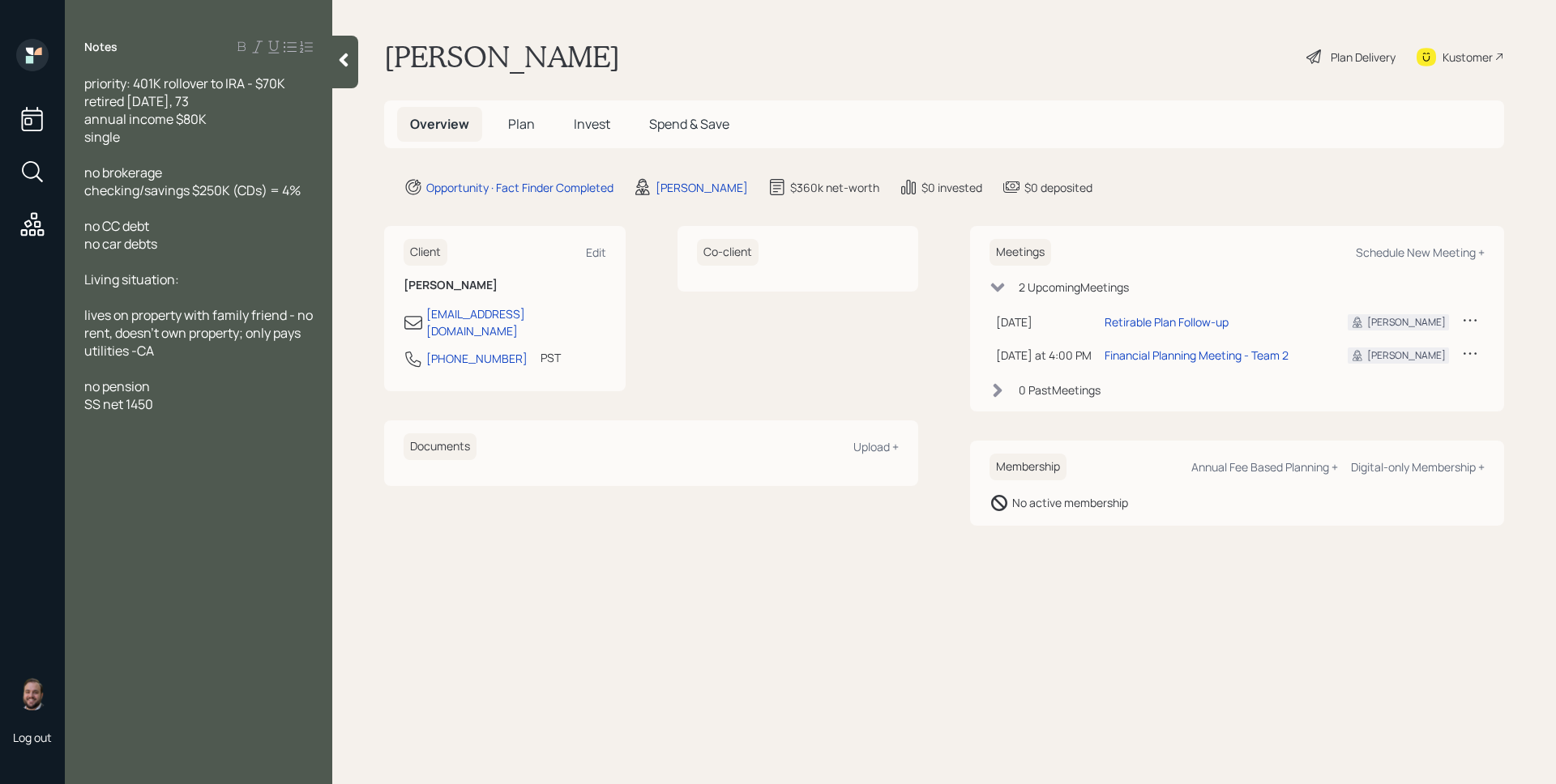
click at [1344, 51] on div "Plan Delivery" at bounding box center [1363, 57] width 64 height 17
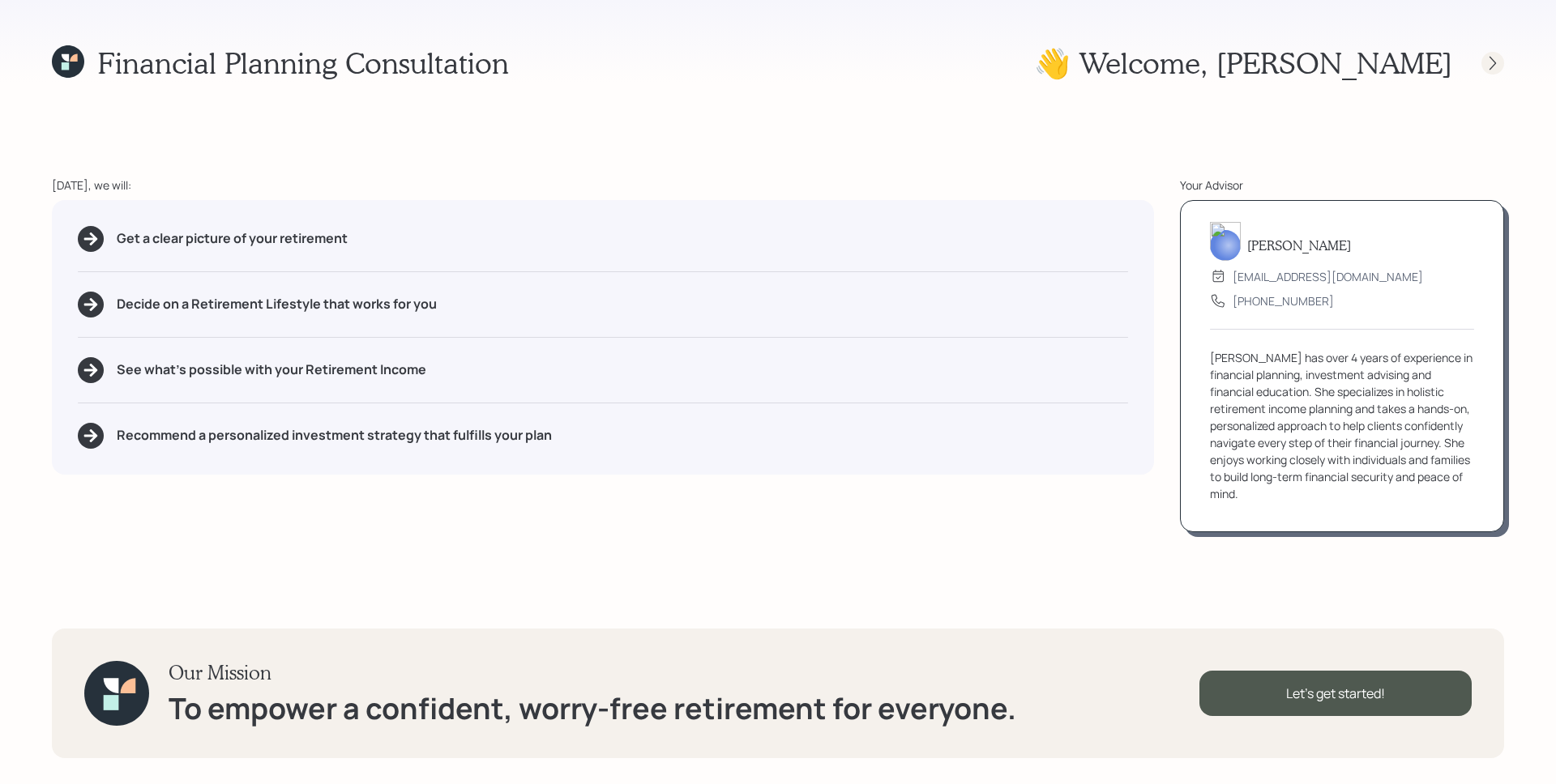
click at [1488, 58] on icon at bounding box center [1492, 63] width 16 height 16
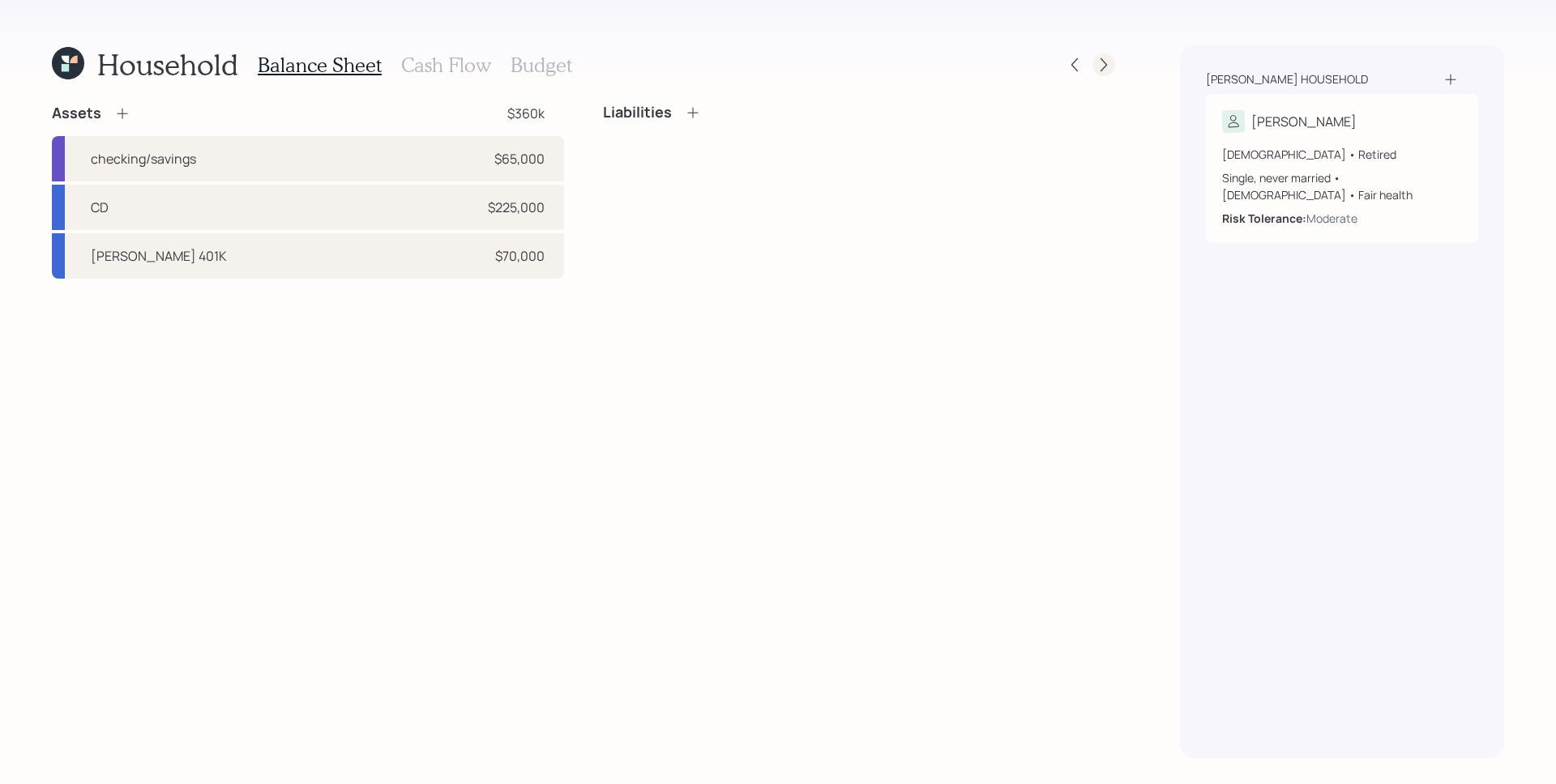
click at [1101, 74] on div at bounding box center [1103, 64] width 23 height 23
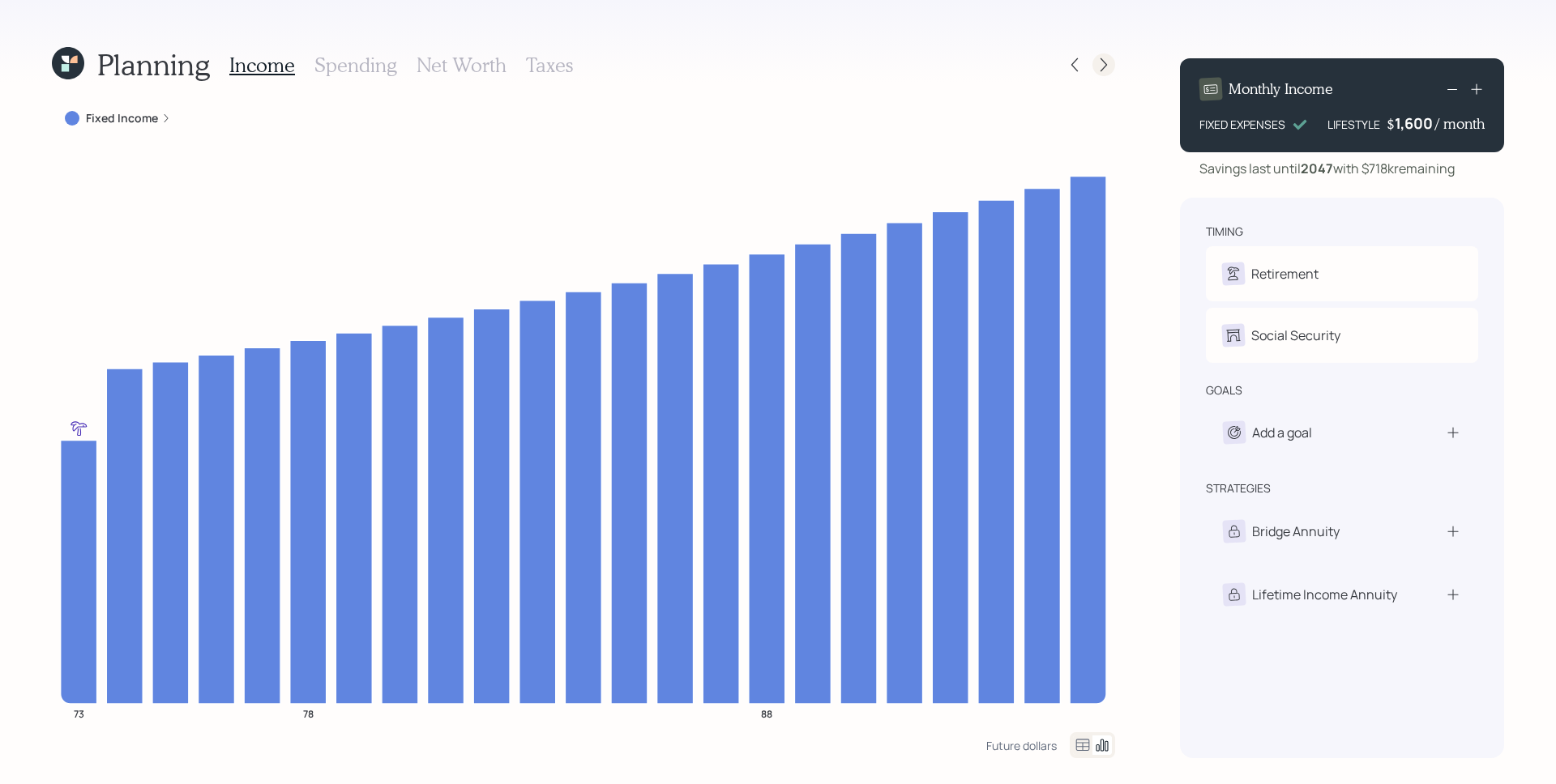
click at [1104, 62] on icon at bounding box center [1103, 64] width 16 height 16
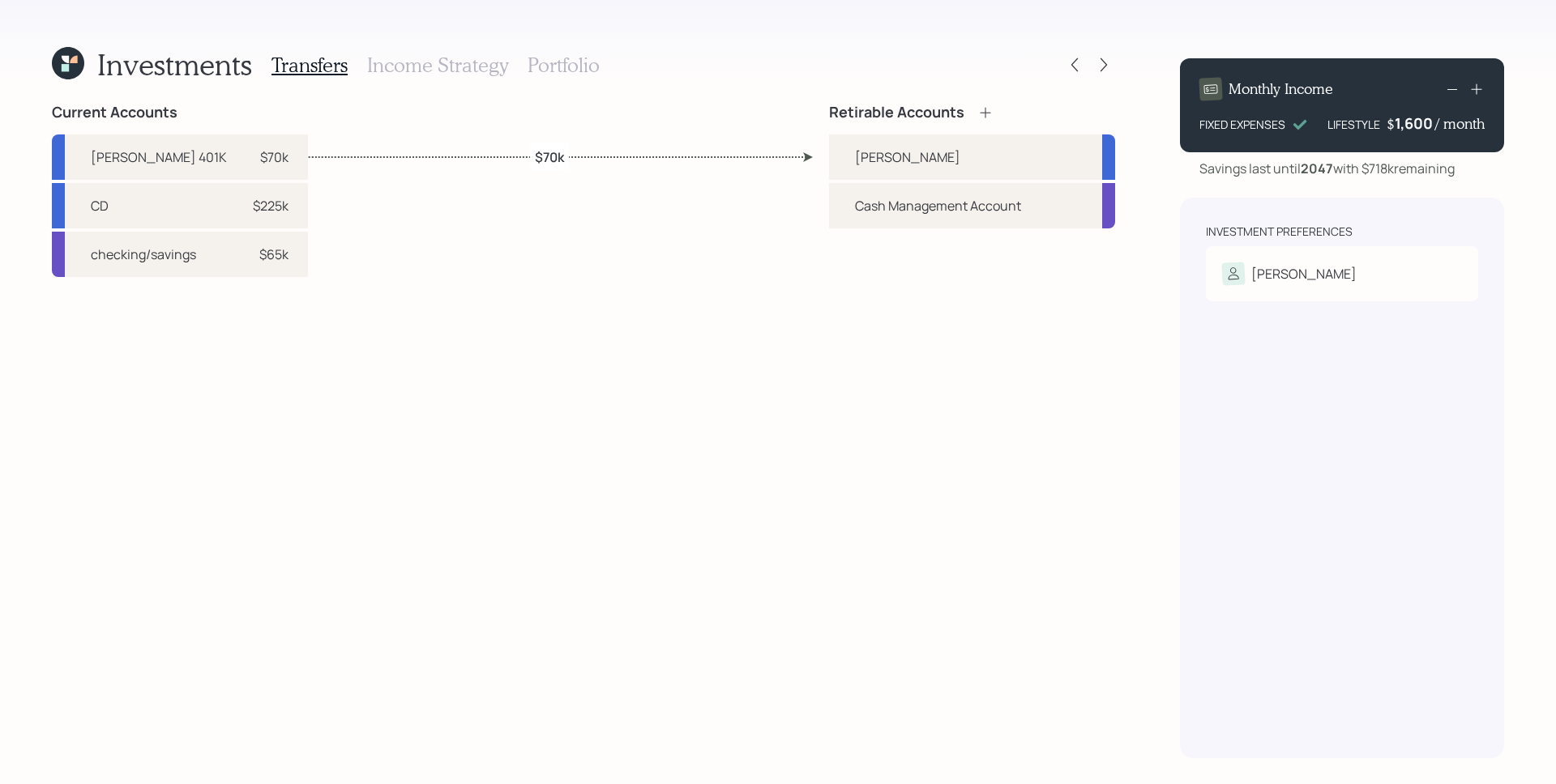
click at [572, 58] on h3 "Portfolio" at bounding box center [563, 65] width 72 height 24
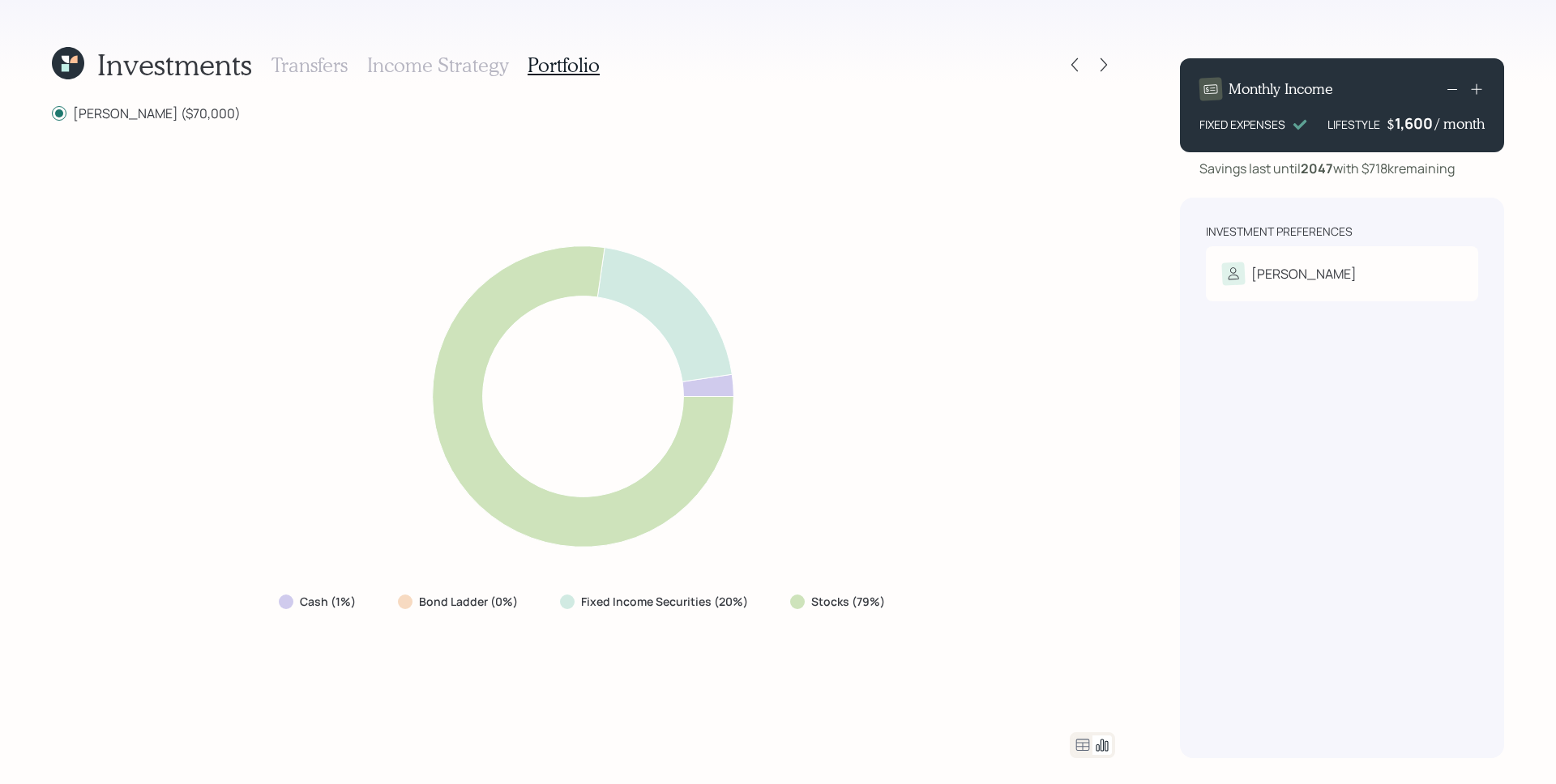
click at [1065, 739] on div at bounding box center [583, 745] width 1063 height 26
click at [1080, 741] on icon at bounding box center [1082, 745] width 20 height 19
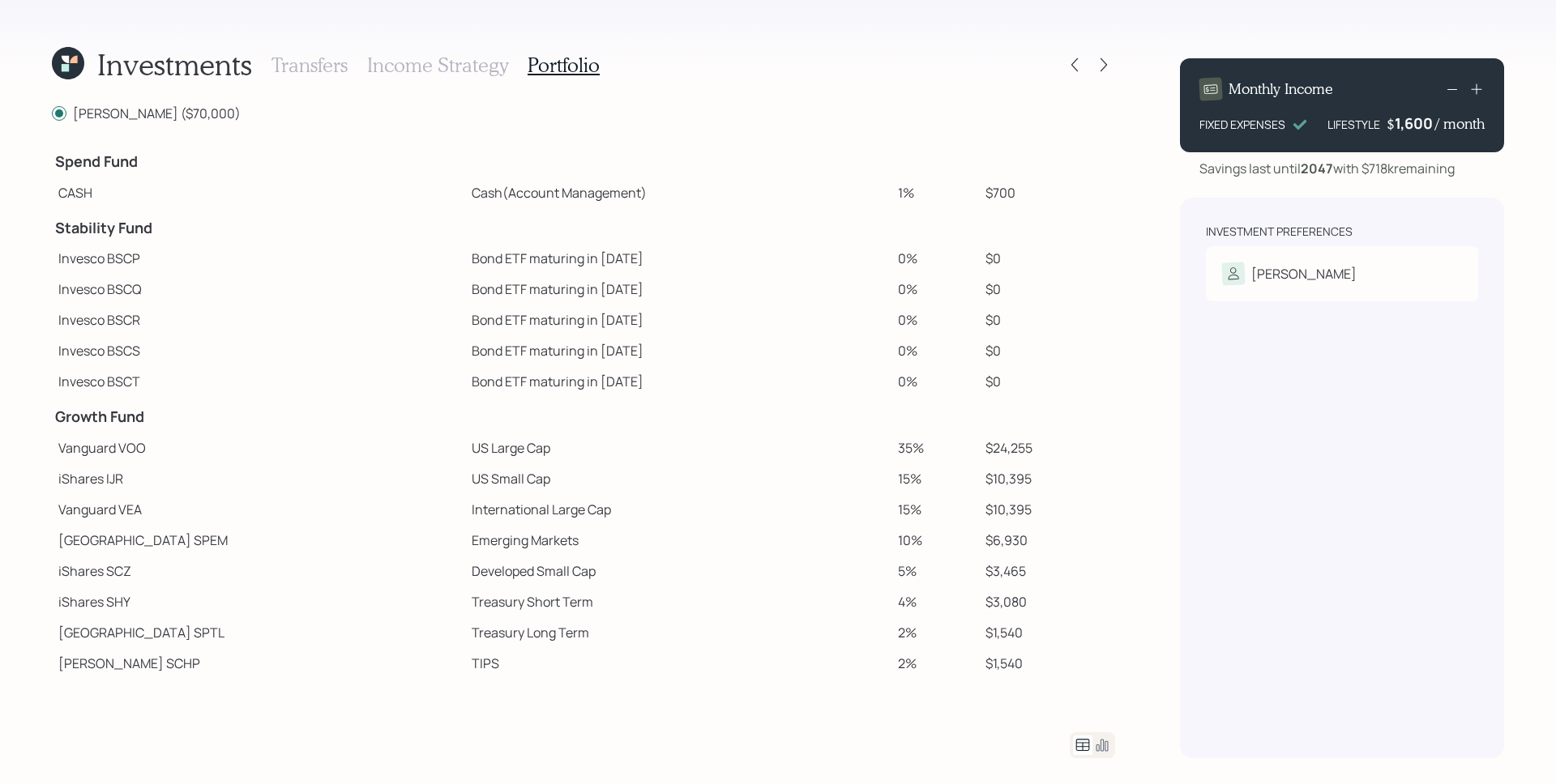
click at [1098, 742] on icon at bounding box center [1101, 745] width 20 height 19
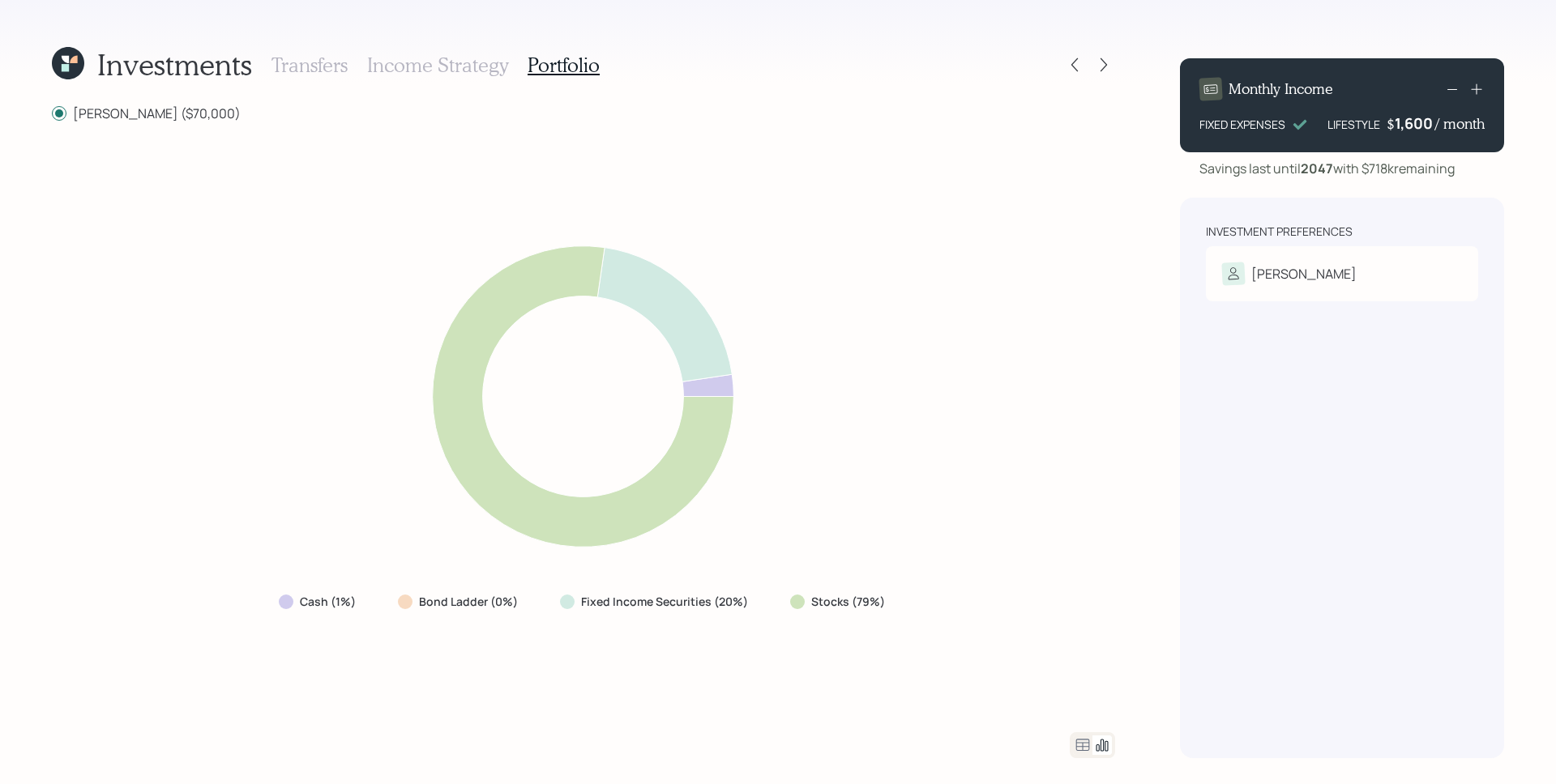
click at [1082, 742] on icon at bounding box center [1082, 745] width 20 height 19
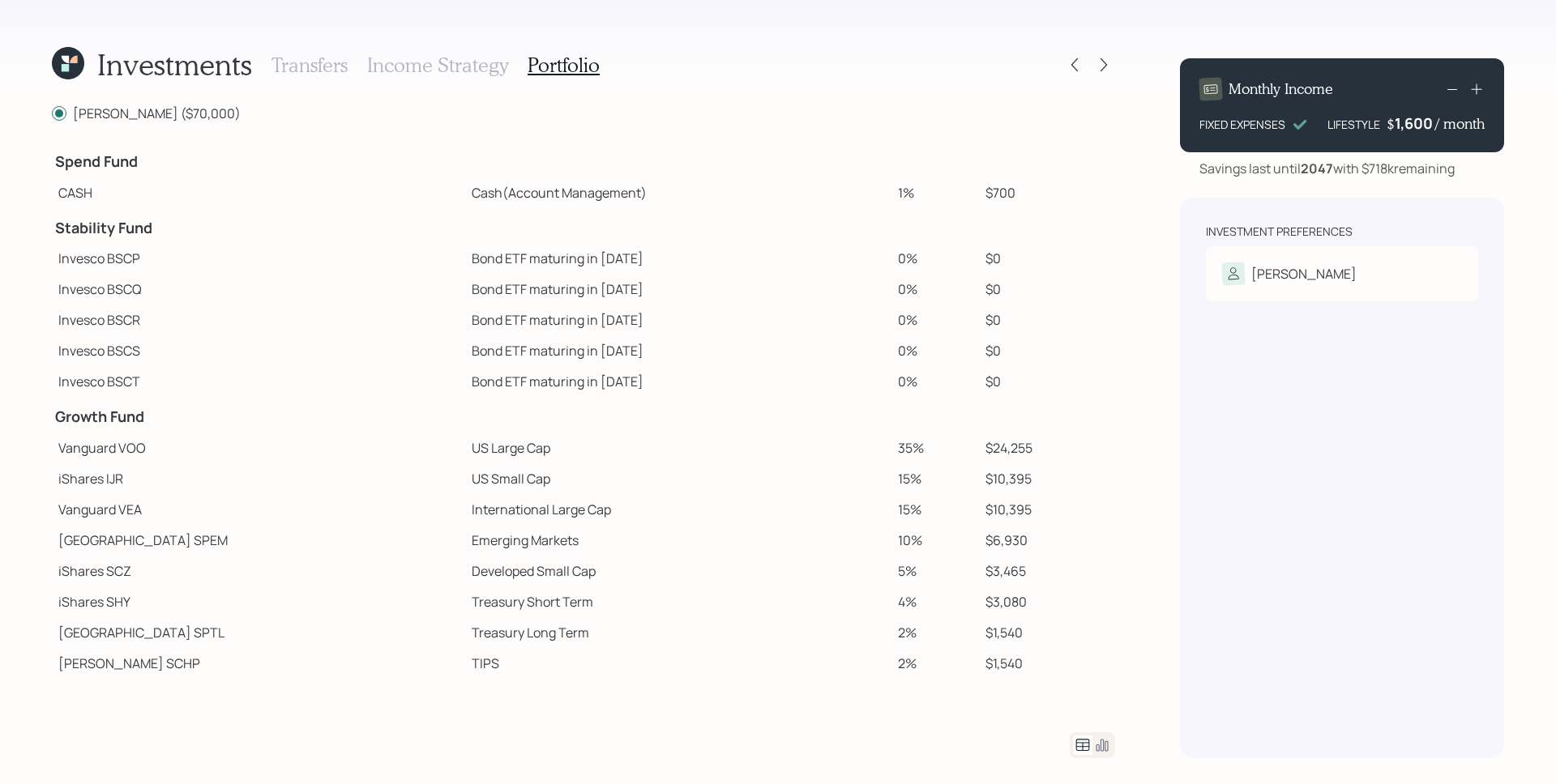
click at [1104, 744] on icon at bounding box center [1102, 745] width 12 height 12
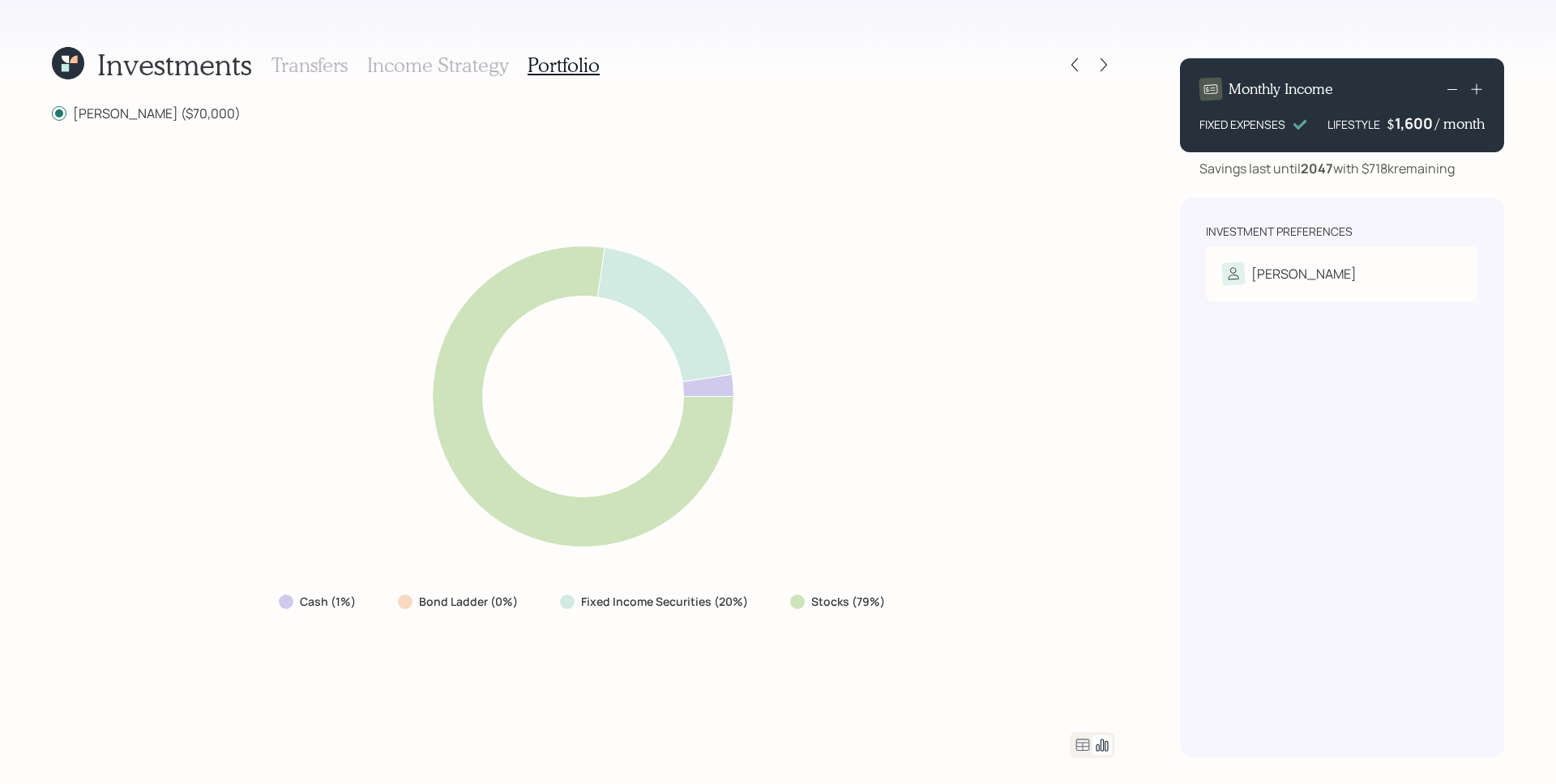
click at [454, 55] on h3 "Income Strategy" at bounding box center [438, 65] width 141 height 24
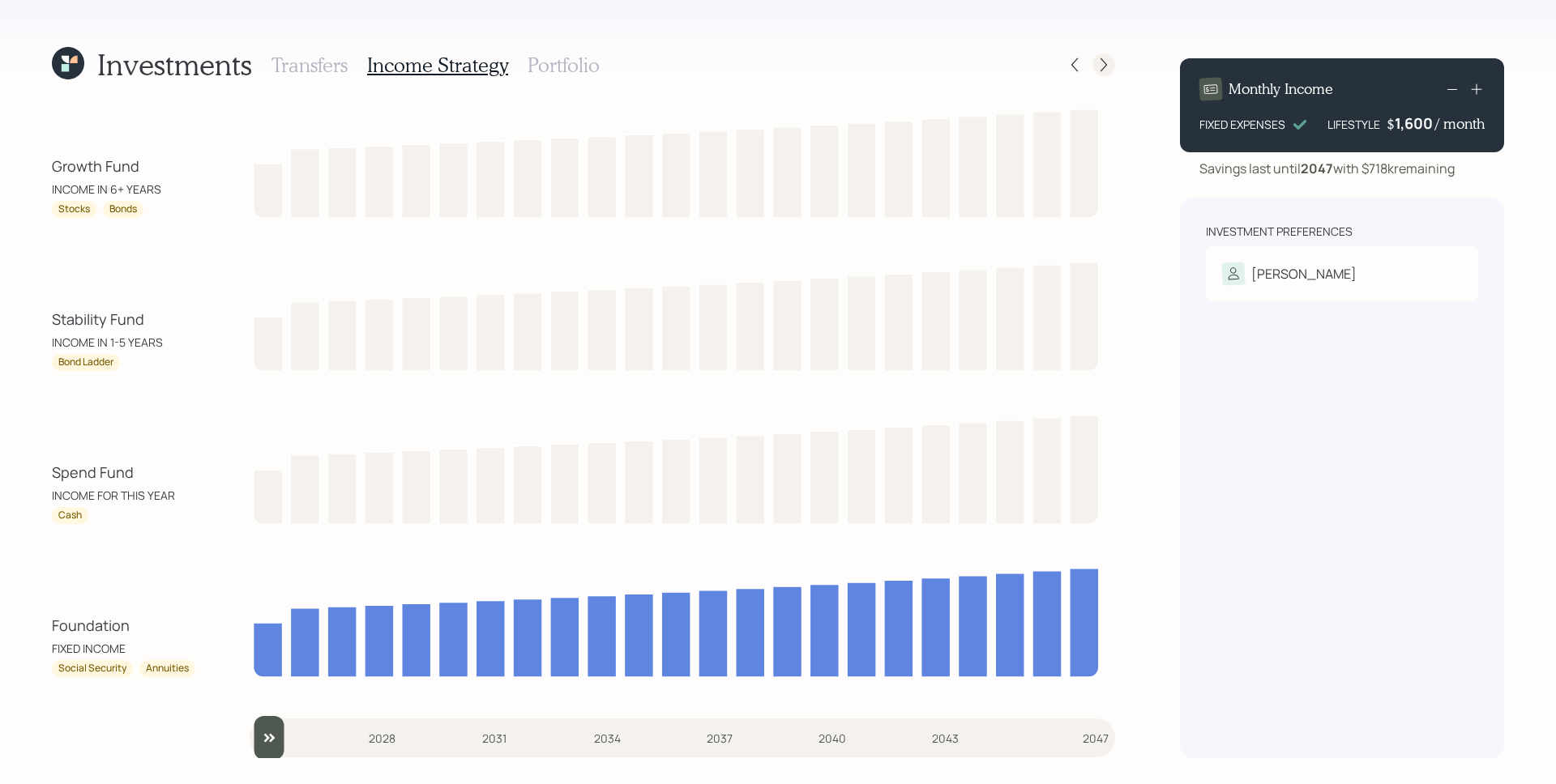
click at [1108, 70] on icon at bounding box center [1103, 64] width 16 height 16
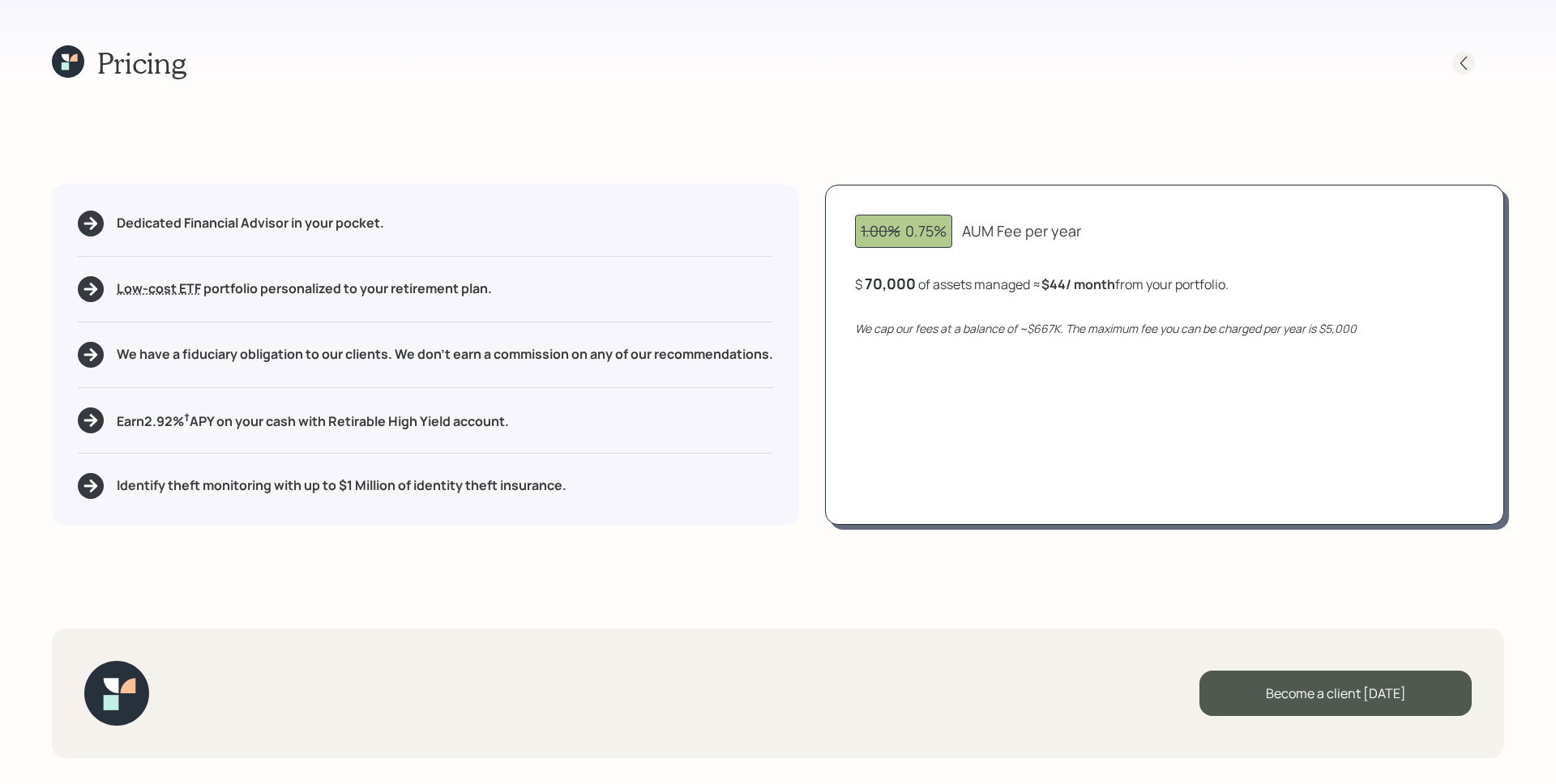
click at [1459, 56] on icon at bounding box center [1463, 63] width 16 height 16
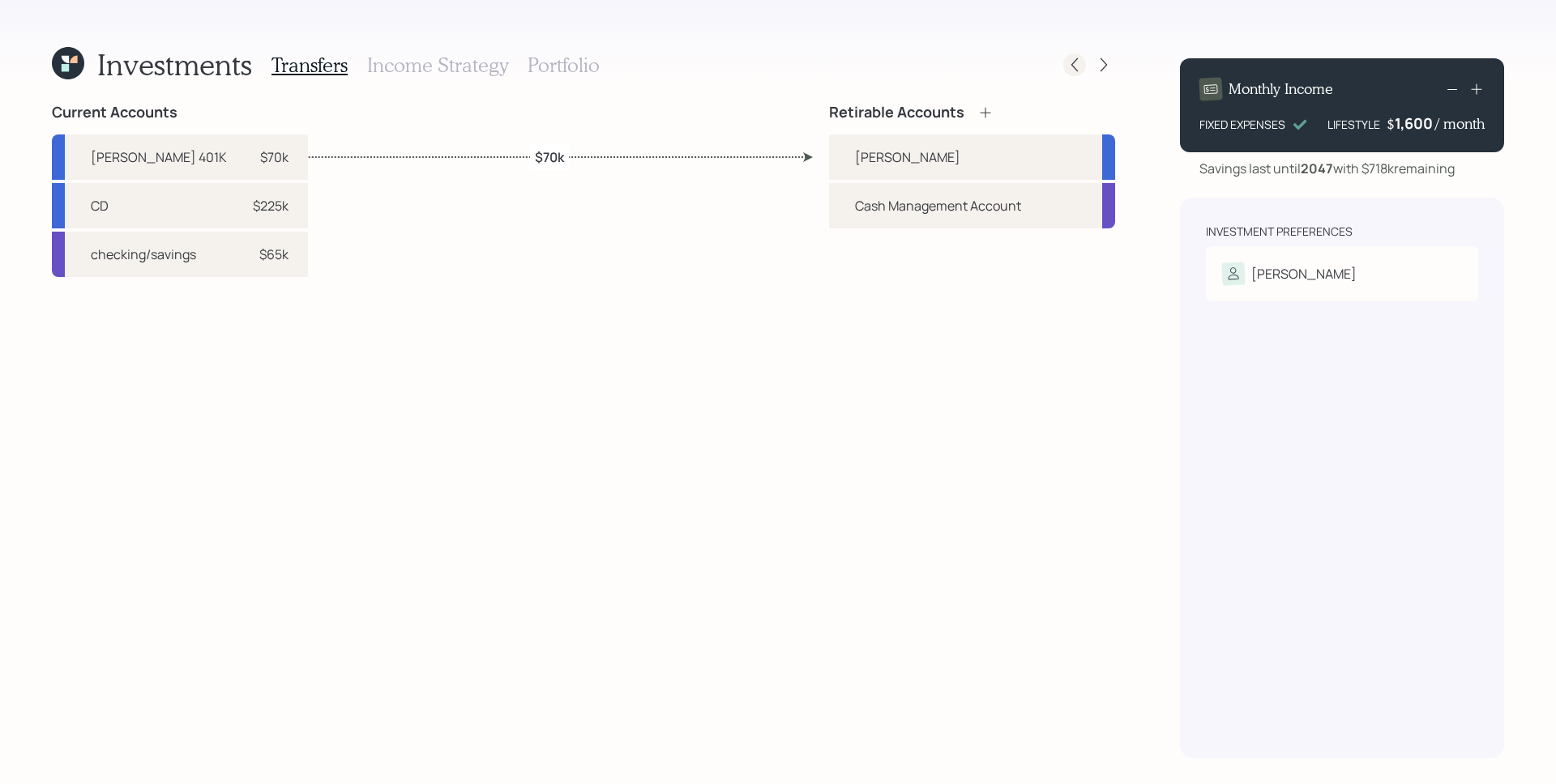
click at [1080, 70] on icon at bounding box center [1074, 64] width 16 height 16
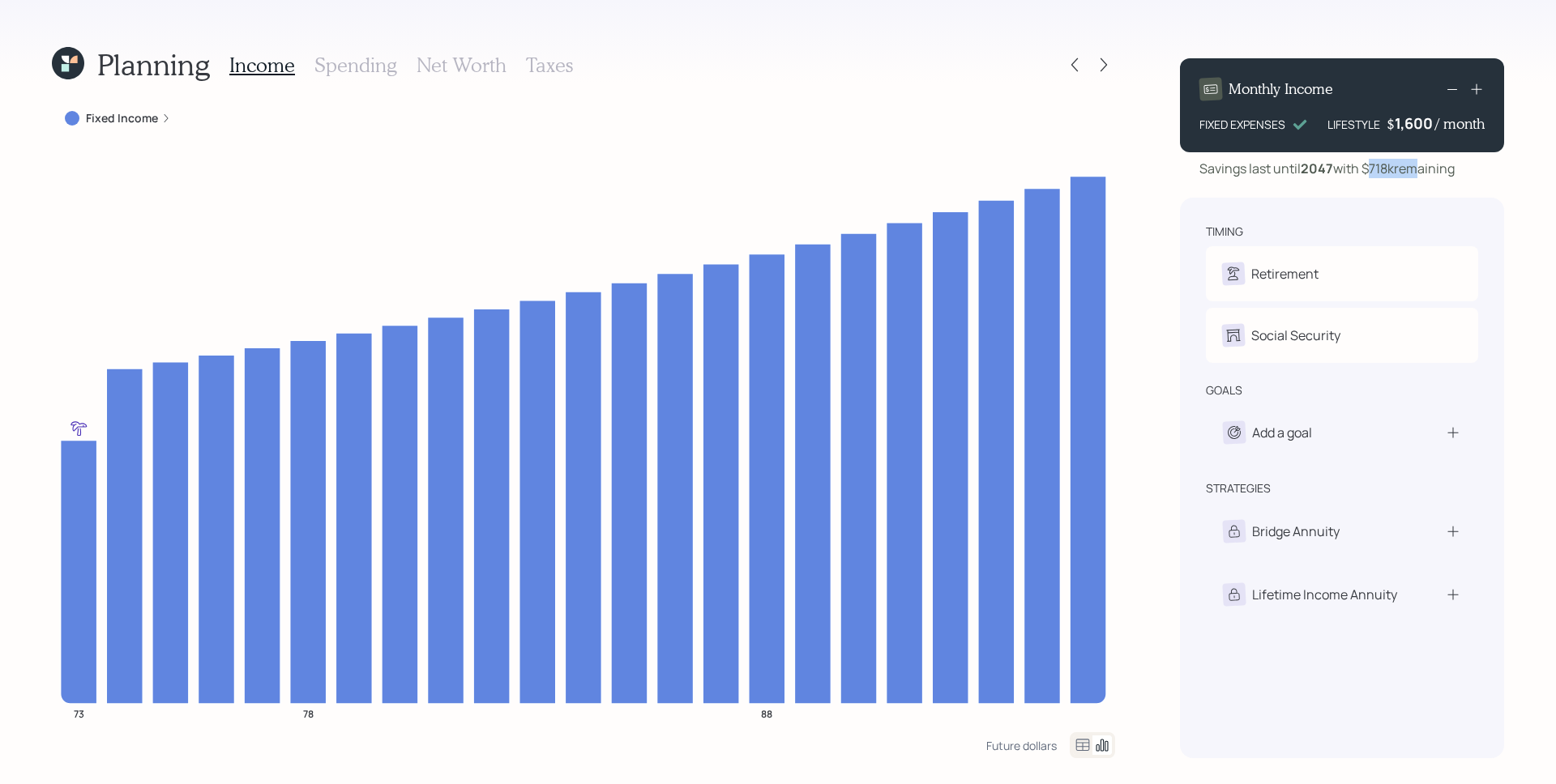
drag, startPoint x: 1370, startPoint y: 171, endPoint x: 1417, endPoint y: 173, distance: 47.0
click at [1417, 173] on div "Savings last until 2047 with $718k remaining" at bounding box center [1326, 168] width 255 height 19
click at [1101, 70] on icon at bounding box center [1104, 65] width 7 height 14
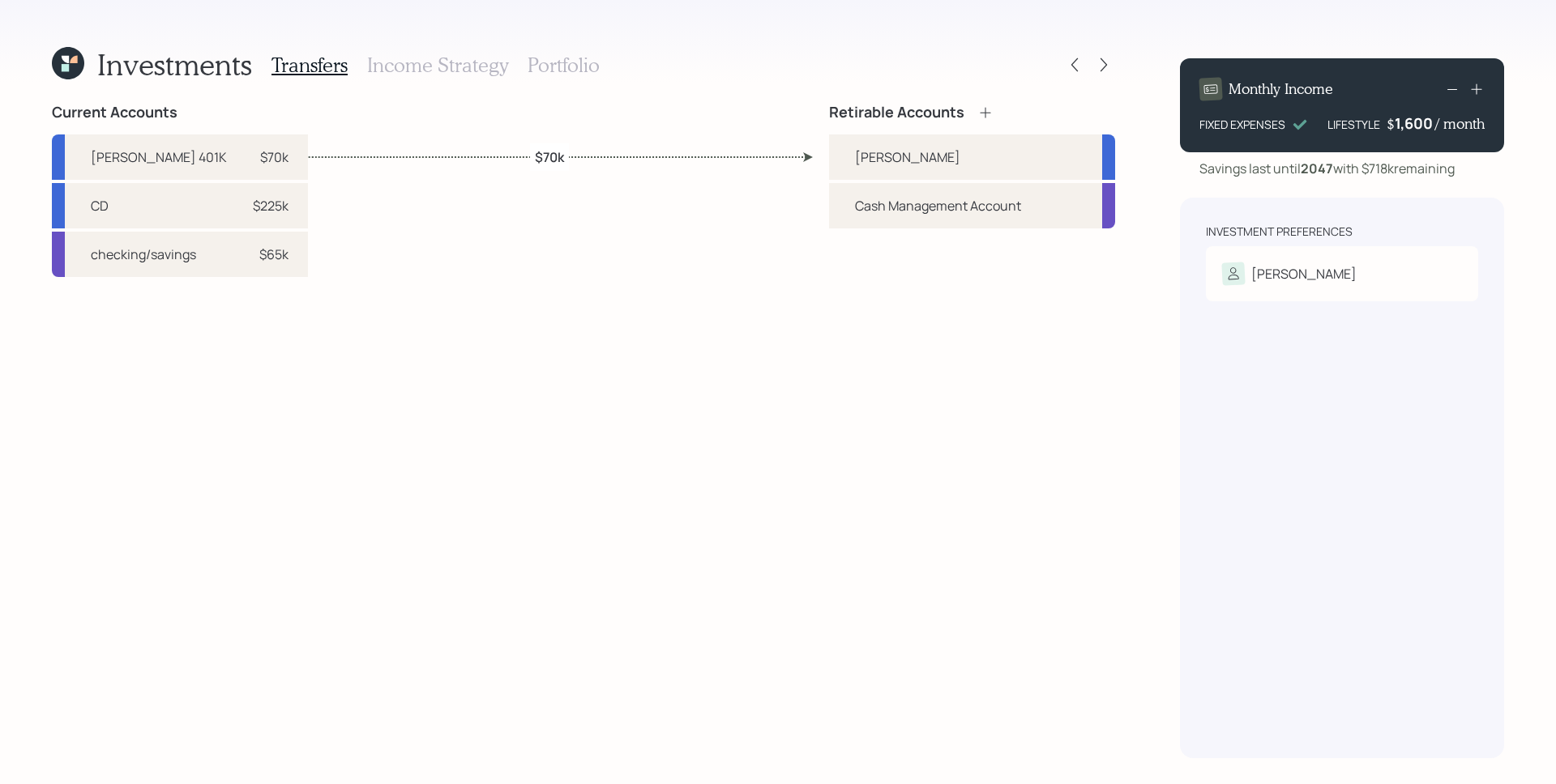
click at [574, 60] on h3 "Portfolio" at bounding box center [563, 65] width 72 height 24
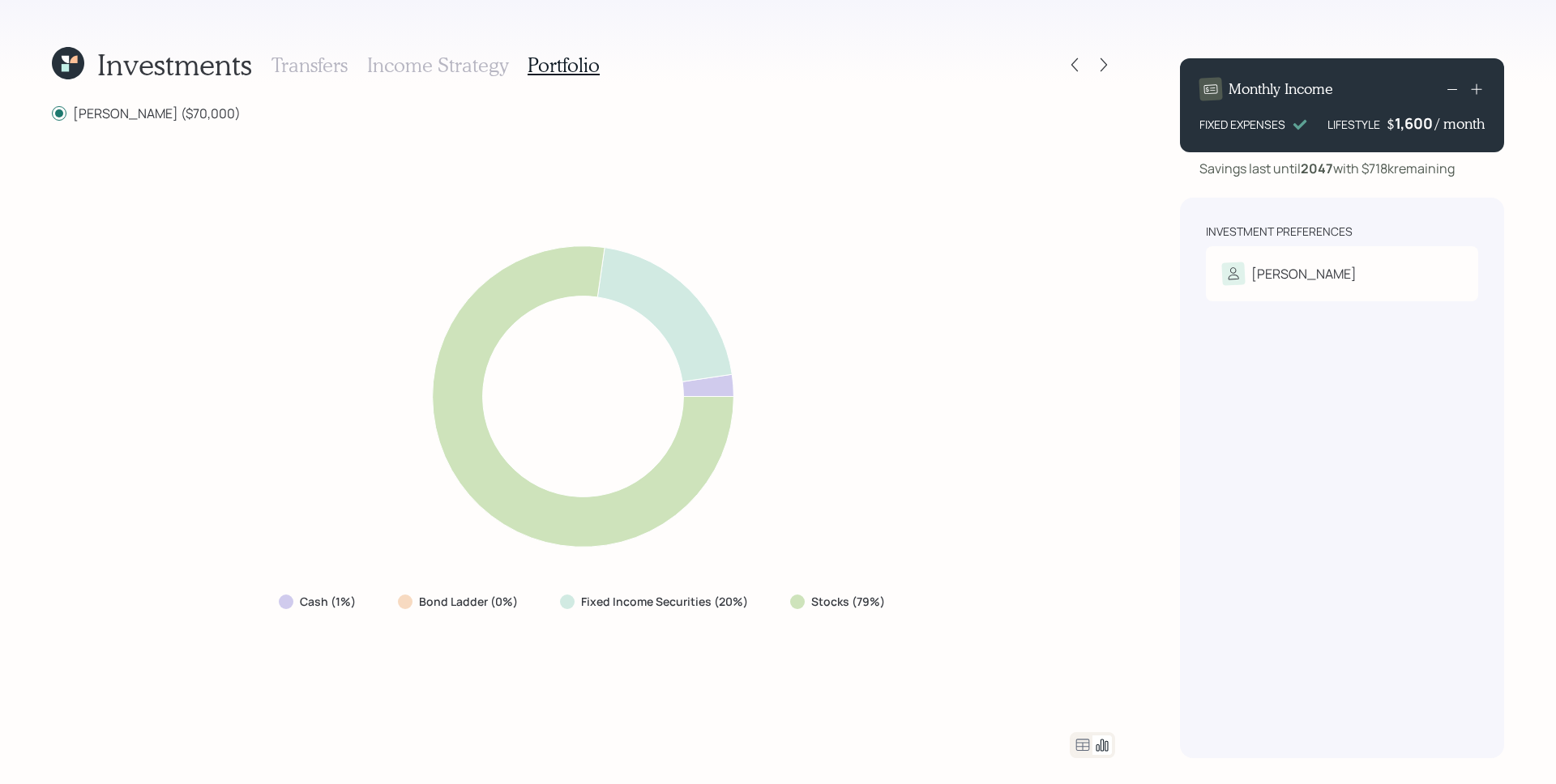
click at [447, 68] on h3 "Income Strategy" at bounding box center [438, 65] width 141 height 24
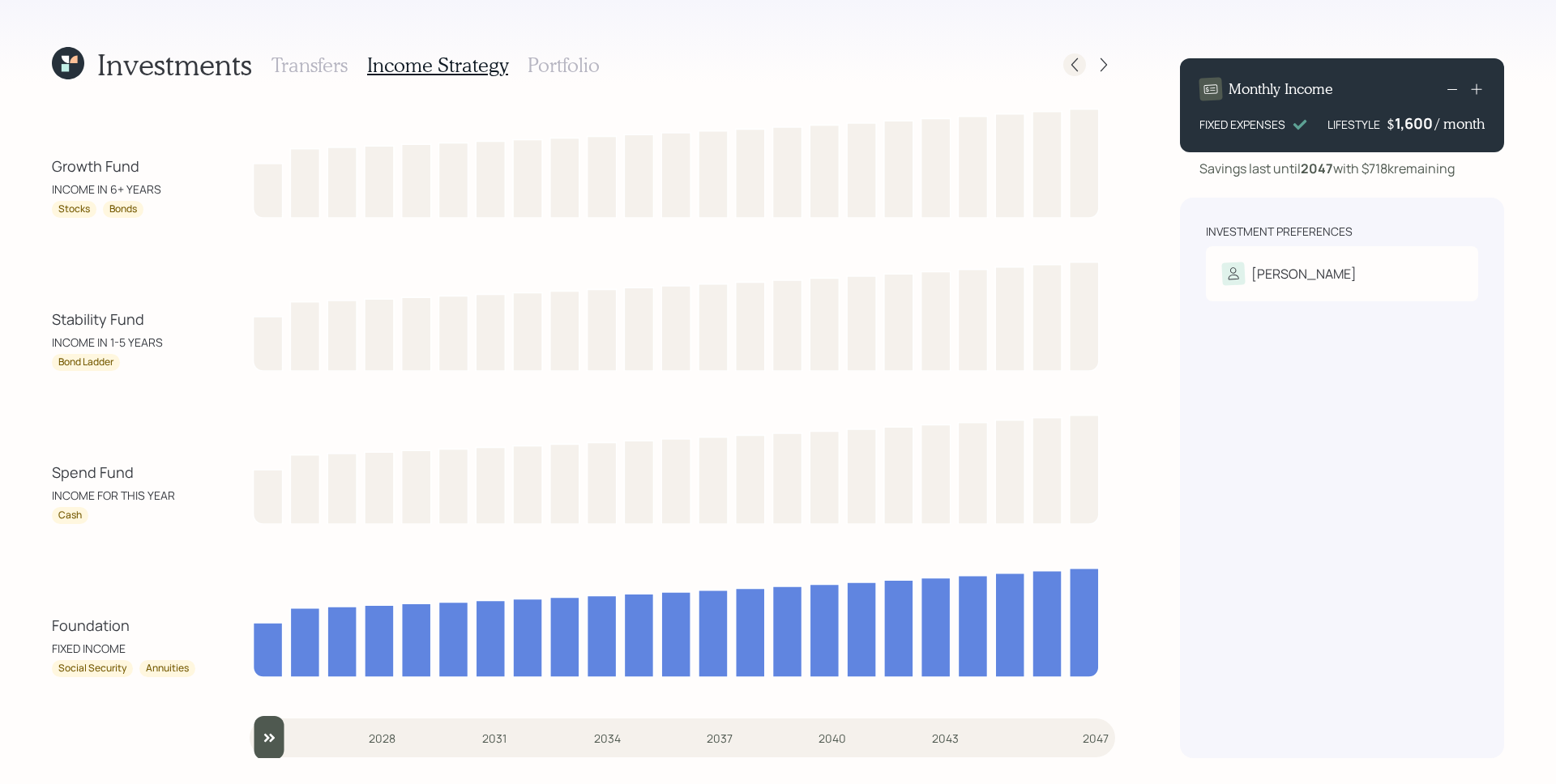
click at [1072, 66] on icon at bounding box center [1074, 65] width 7 height 14
